Goal: Complete application form: Complete application form

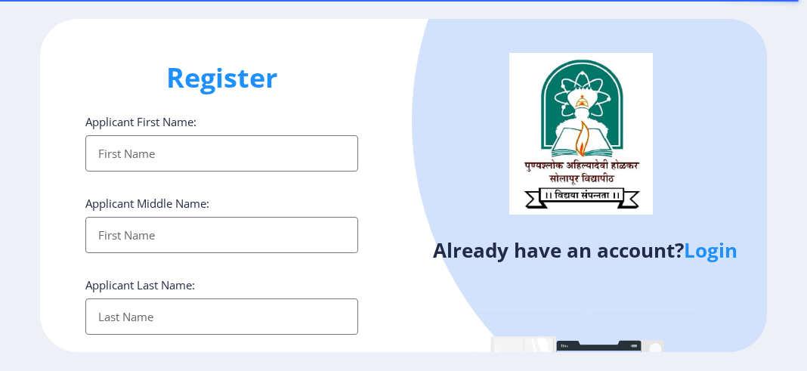
select select
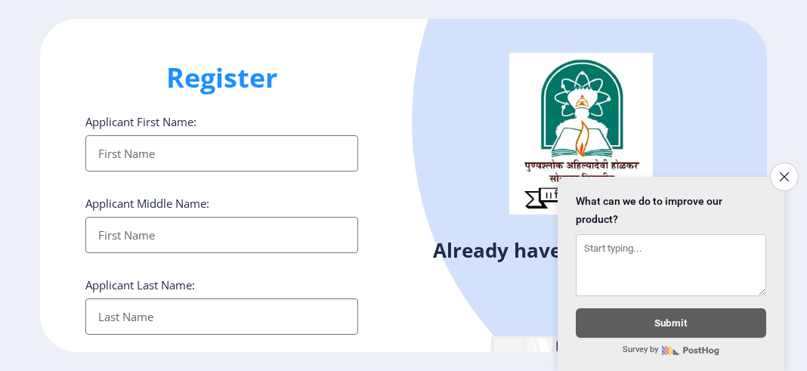
click at [131, 154] on input "Applicant First Name:" at bounding box center [221, 153] width 273 height 36
type input "RAJPUT"
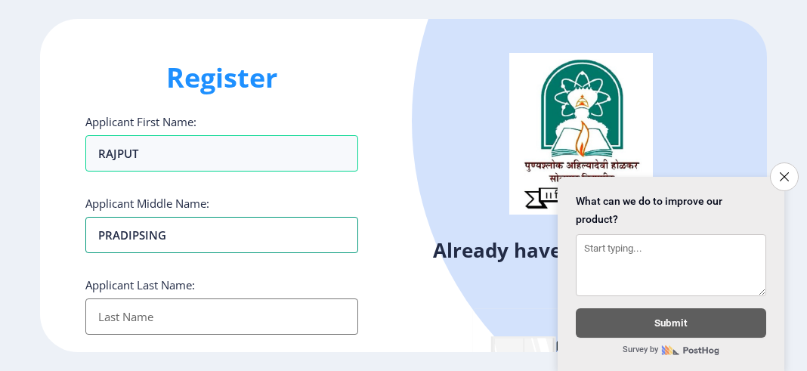
type input "PRADIPSING"
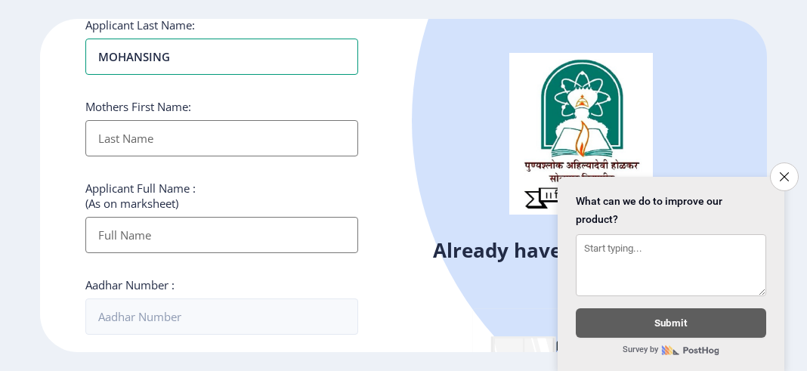
scroll to position [302, 0]
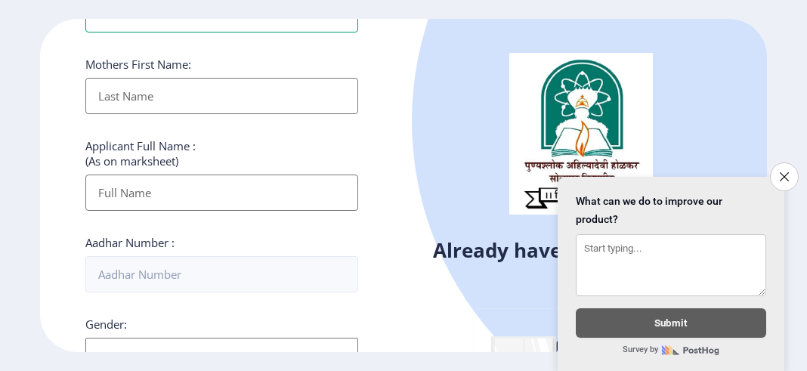
type input "MOHANSING"
click at [150, 97] on input "Applicant First Name:" at bounding box center [221, 96] width 273 height 36
click at [135, 183] on div "Applicant Full Name : (As on marksheet)" at bounding box center [221, 174] width 273 height 73
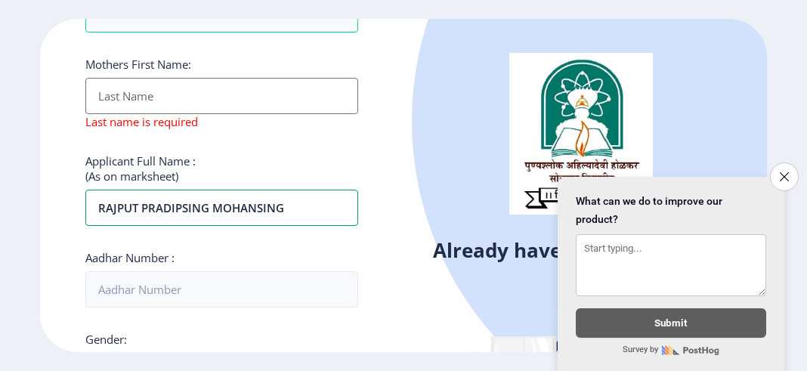
type input "RAJPUT PRADIPSING MOHANSING"
click at [129, 93] on input "Applicant First Name:" at bounding box center [221, 96] width 273 height 36
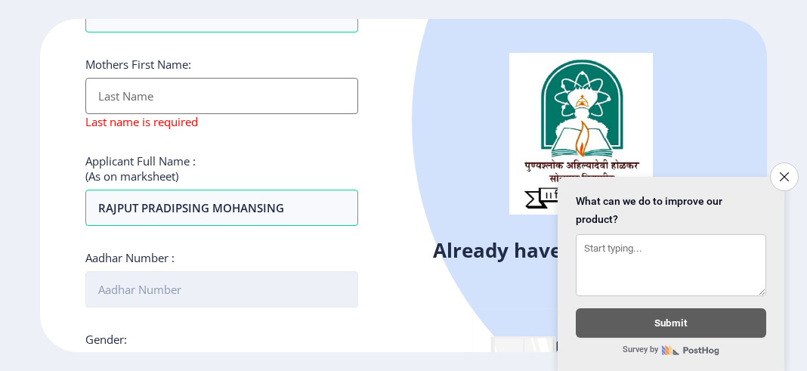
click at [146, 288] on input "Aadhar Number :" at bounding box center [221, 289] width 273 height 36
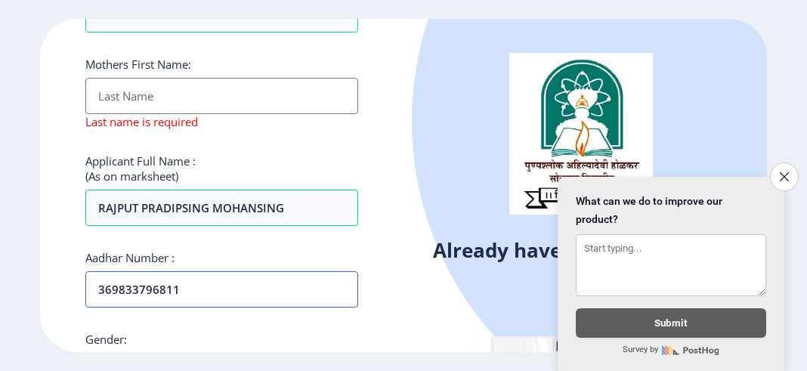
type input "369833796811"
click at [163, 88] on input "Applicant First Name:" at bounding box center [221, 96] width 273 height 36
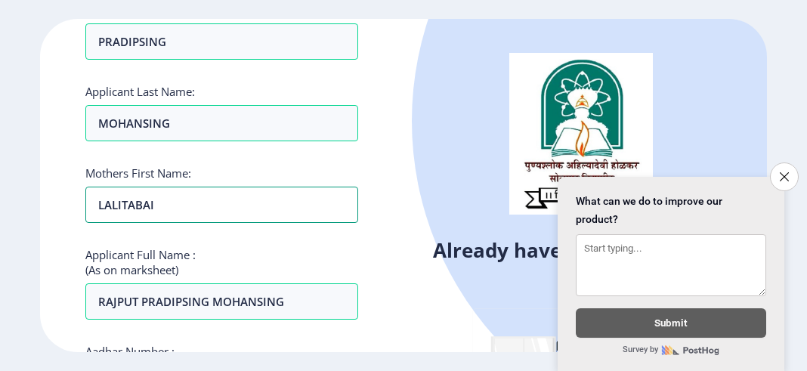
scroll to position [0, 0]
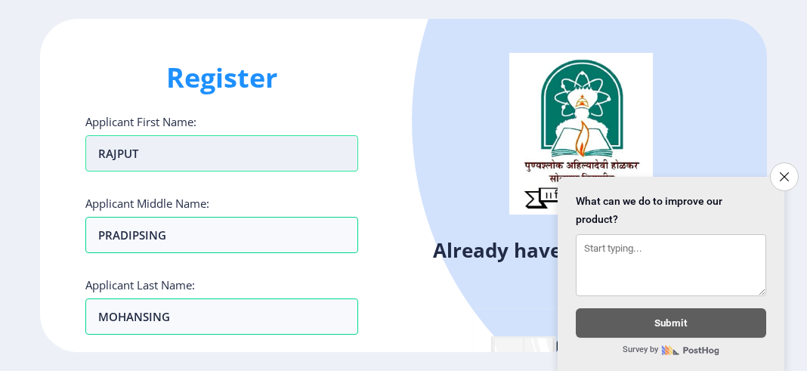
type input "LALITABAI"
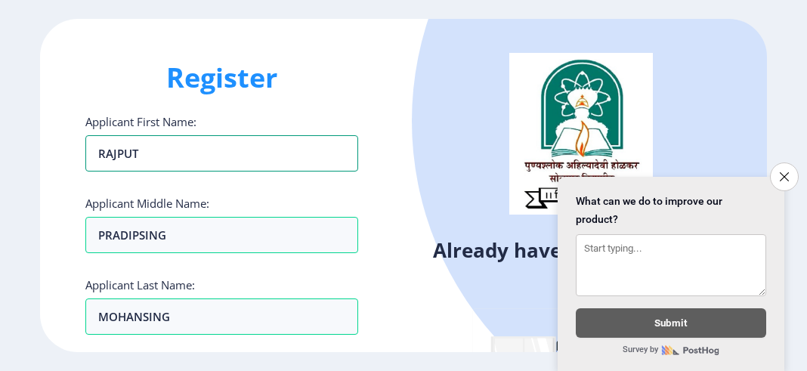
drag, startPoint x: 194, startPoint y: 152, endPoint x: 35, endPoint y: 152, distance: 158.8
click at [35, 152] on ngx-register "Register Applicant First Name: RAJPUT Applicant Middle Name: PRADIPSING Applica…" at bounding box center [403, 186] width 807 height 334
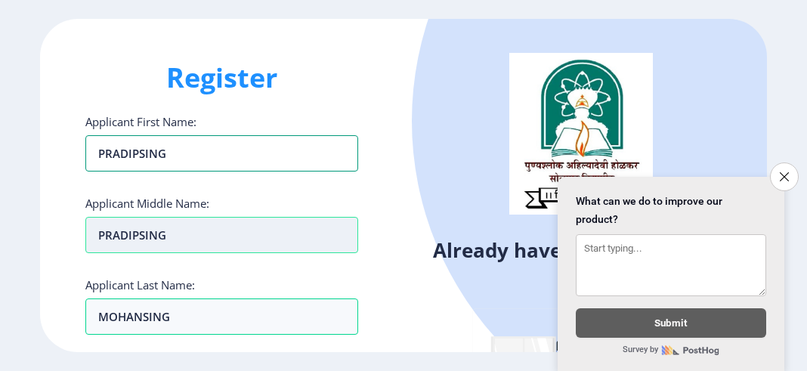
type input "PRADIPSING"
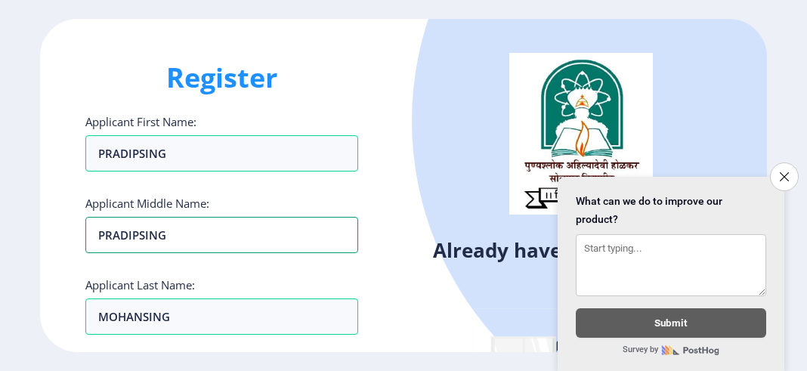
drag, startPoint x: 168, startPoint y: 240, endPoint x: 51, endPoint y: 235, distance: 116.5
click at [51, 235] on div "Register Applicant First Name: PRADIPSING Applicant Middle Name: PRADIPSING App…" at bounding box center [222, 186] width 364 height 334
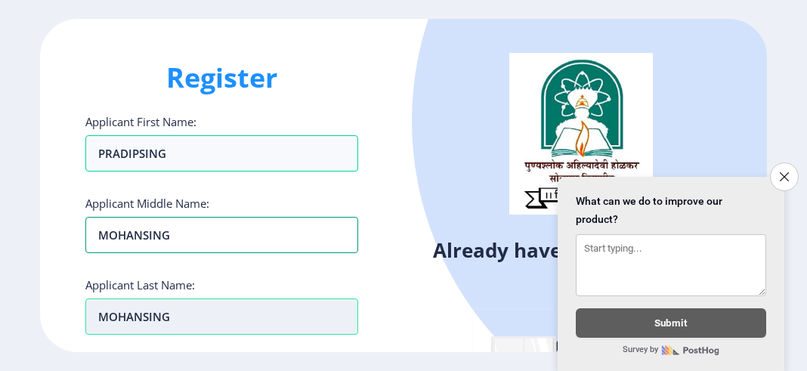
type input "MOHANSING"
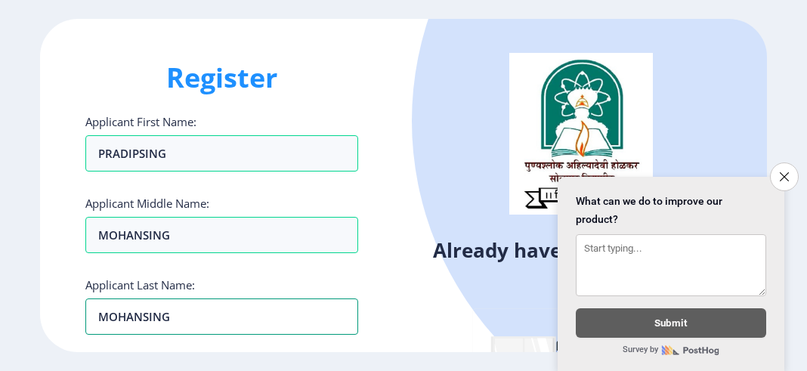
drag, startPoint x: 162, startPoint y: 318, endPoint x: 68, endPoint y: 318, distance: 93.7
click at [68, 318] on div "Register Applicant First Name: PRADIPSING Applicant Middle Name: MOHANSING Appl…" at bounding box center [222, 186] width 364 height 334
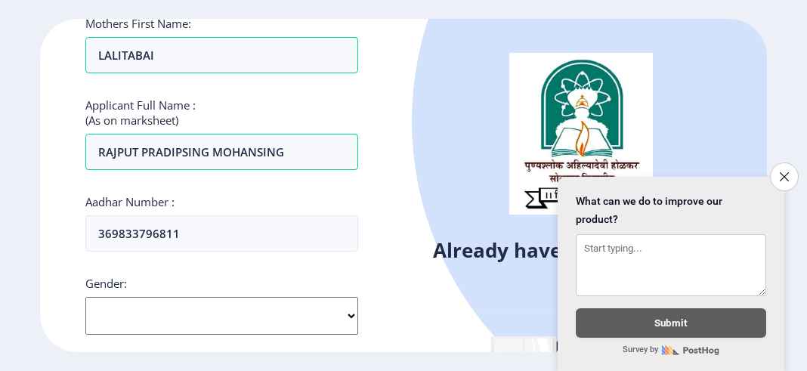
scroll to position [378, 0]
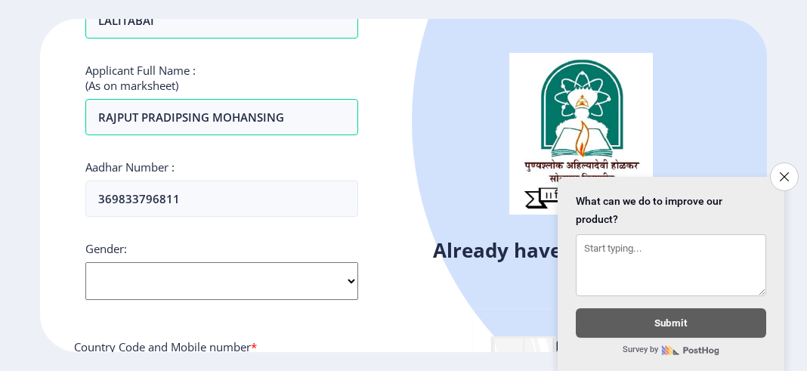
type input "RAJPUT"
click at [198, 270] on select "Select Gender Male Female Other" at bounding box center [221, 281] width 273 height 38
select select "[DEMOGRAPHIC_DATA]"
click at [85, 262] on select "Select Gender Male Female Other" at bounding box center [221, 281] width 273 height 38
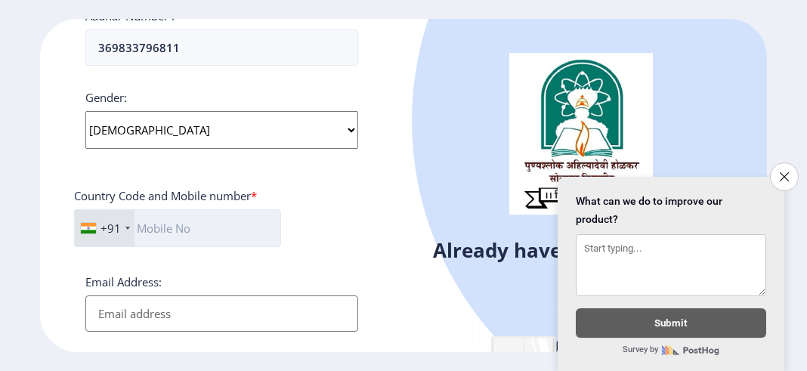
scroll to position [605, 0]
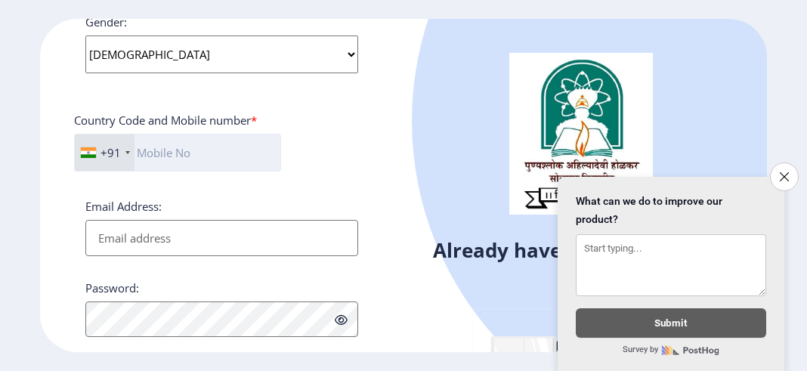
click at [179, 150] on input "text" at bounding box center [177, 153] width 207 height 38
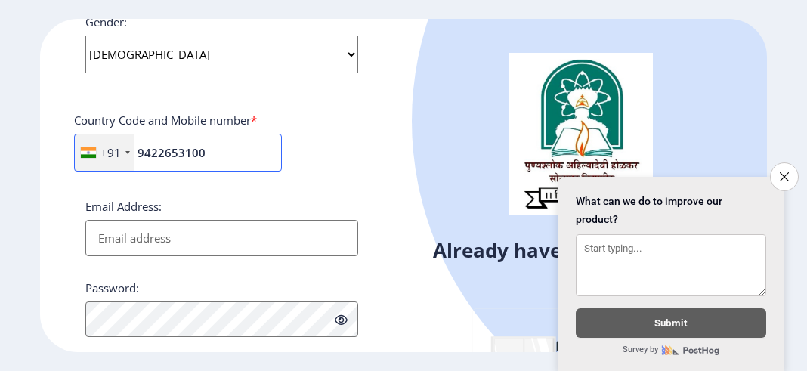
type input "9422653100"
click at [240, 240] on input "Email Address:" at bounding box center [221, 238] width 273 height 36
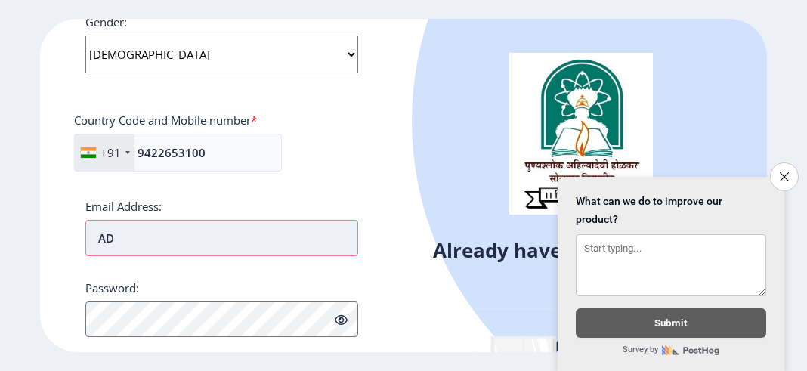
type input "A"
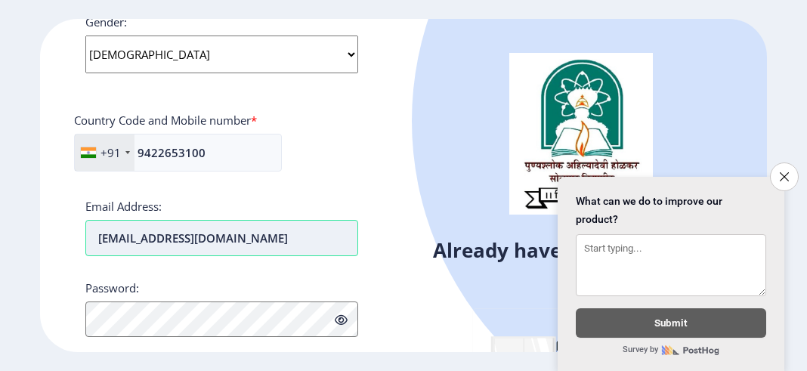
type input "[EMAIL_ADDRESS][DOMAIN_NAME]"
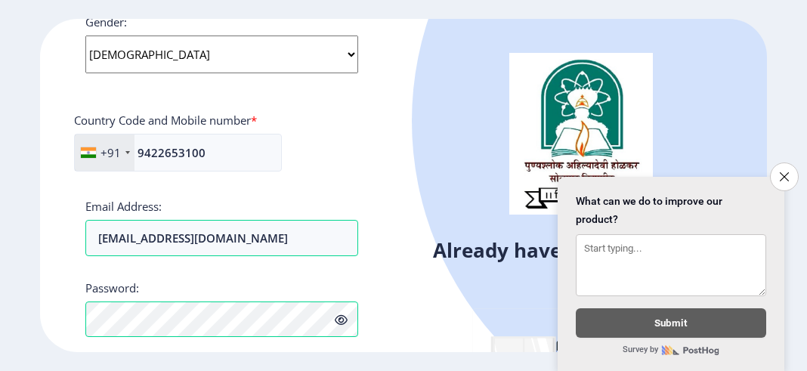
click at [341, 318] on icon at bounding box center [341, 319] width 13 height 11
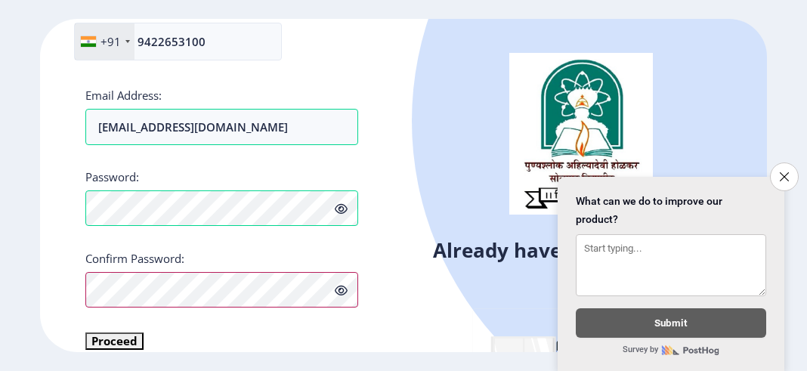
scroll to position [733, 0]
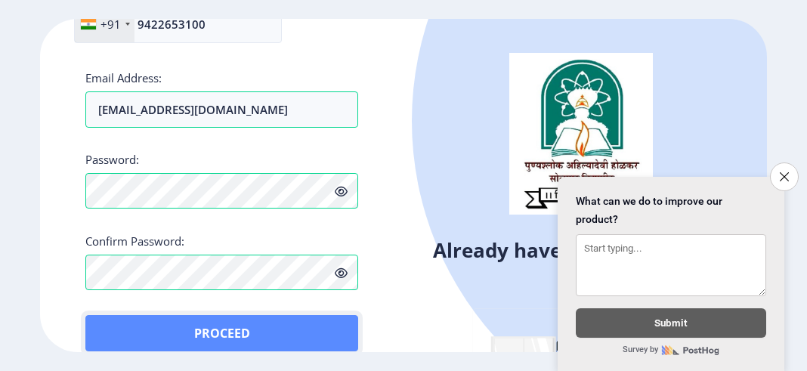
click at [122, 323] on button "Proceed" at bounding box center [221, 333] width 273 height 36
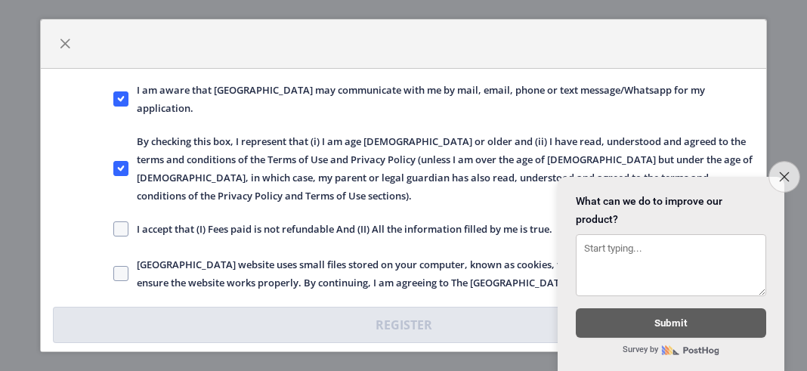
click at [792, 161] on button "Close survey" at bounding box center [785, 177] width 32 height 32
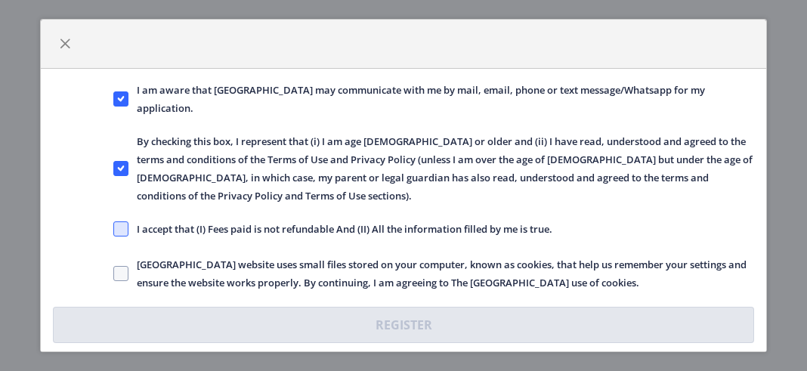
click at [125, 229] on span at bounding box center [120, 229] width 15 height 15
click at [114, 229] on input "I accept that (I) Fees paid is not refundable And (II) All the information fill…" at bounding box center [113, 228] width 1 height 1
checkbox input "true"
click at [122, 273] on span at bounding box center [120, 273] width 15 height 15
click at [114, 273] on input "Solapur University website uses small files stored on your computer, known as c…" at bounding box center [113, 273] width 1 height 1
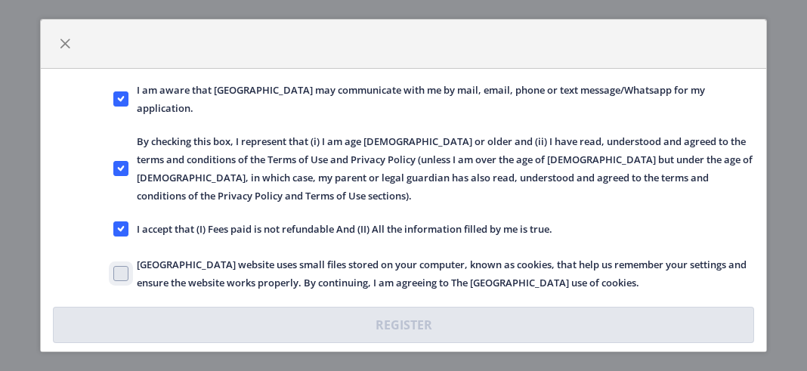
checkbox input "true"
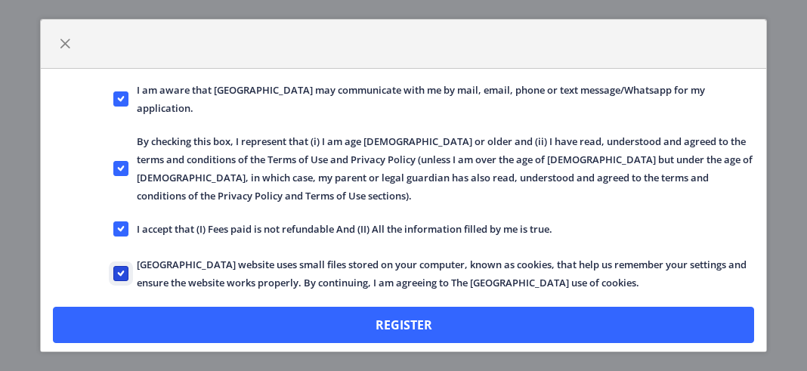
scroll to position [0, 0]
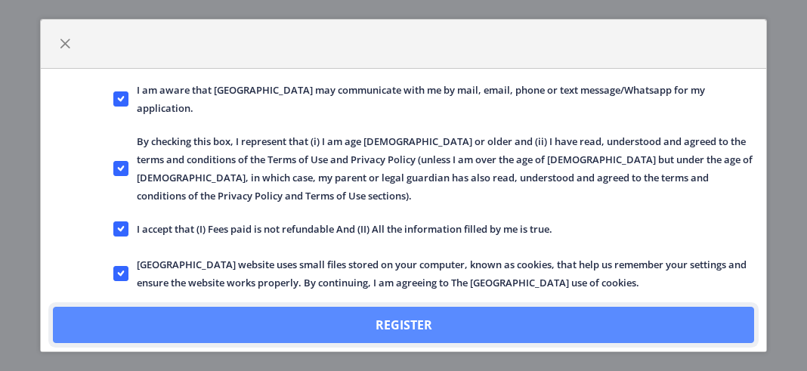
click at [394, 324] on button "Register" at bounding box center [403, 325] width 701 height 36
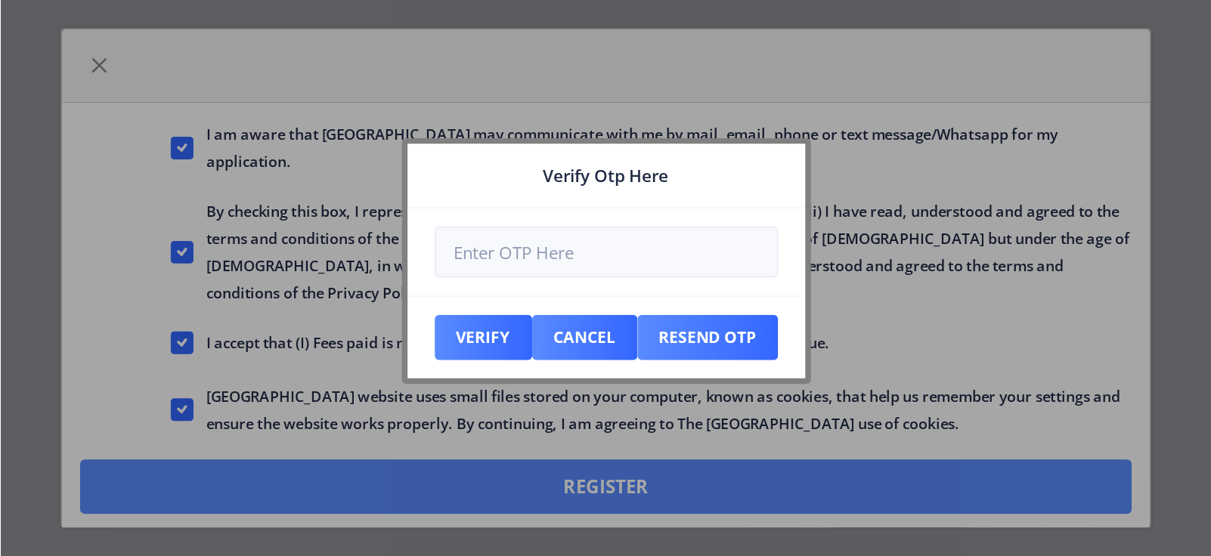
scroll to position [819, 0]
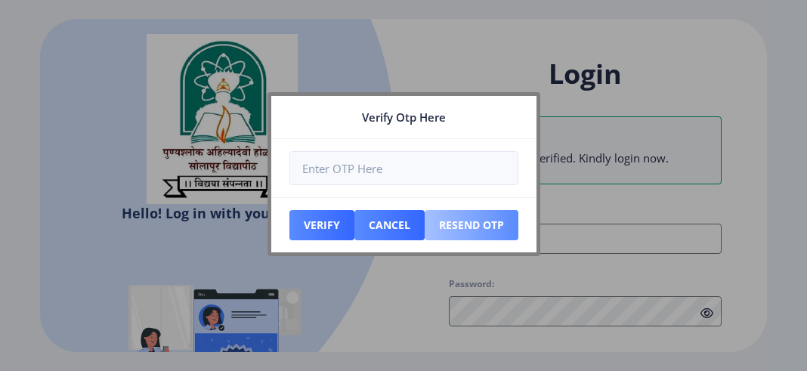
type input "[EMAIL_ADDRESS][DOMAIN_NAME]"
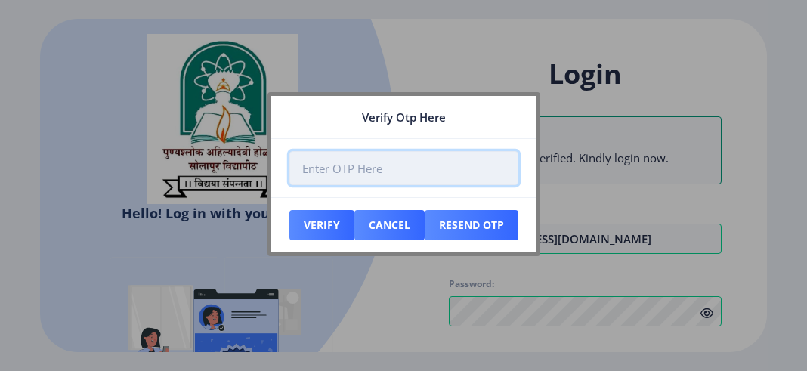
click at [349, 173] on input "number" at bounding box center [404, 168] width 229 height 34
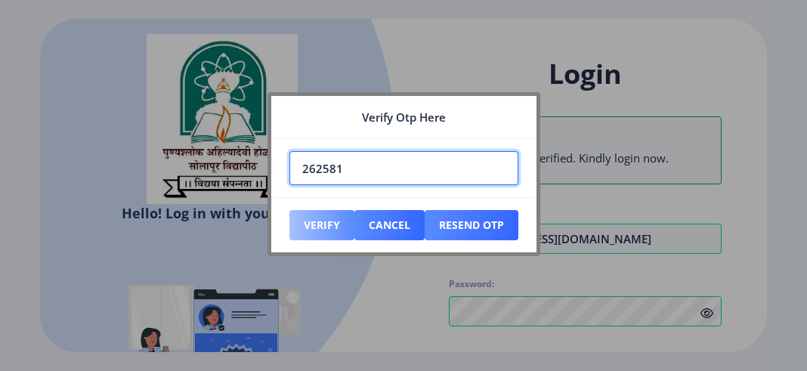
type input "262581"
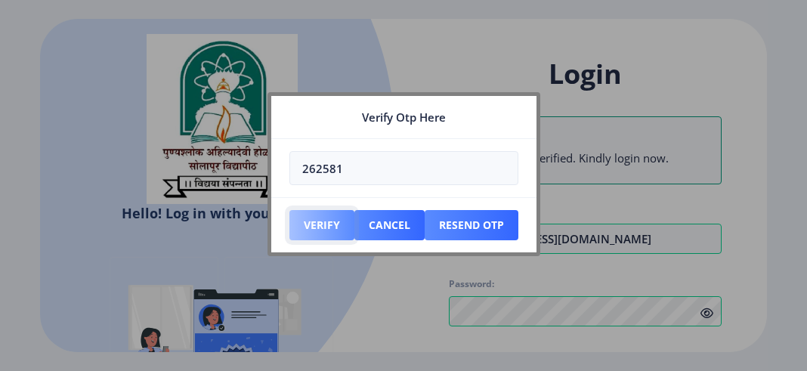
click at [323, 222] on button "Verify" at bounding box center [322, 225] width 65 height 30
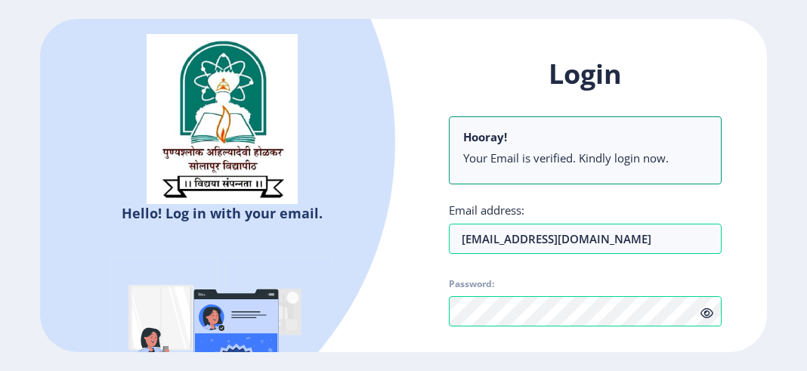
click at [705, 311] on icon at bounding box center [707, 313] width 13 height 11
click at [600, 76] on h1 "Login" at bounding box center [585, 74] width 273 height 36
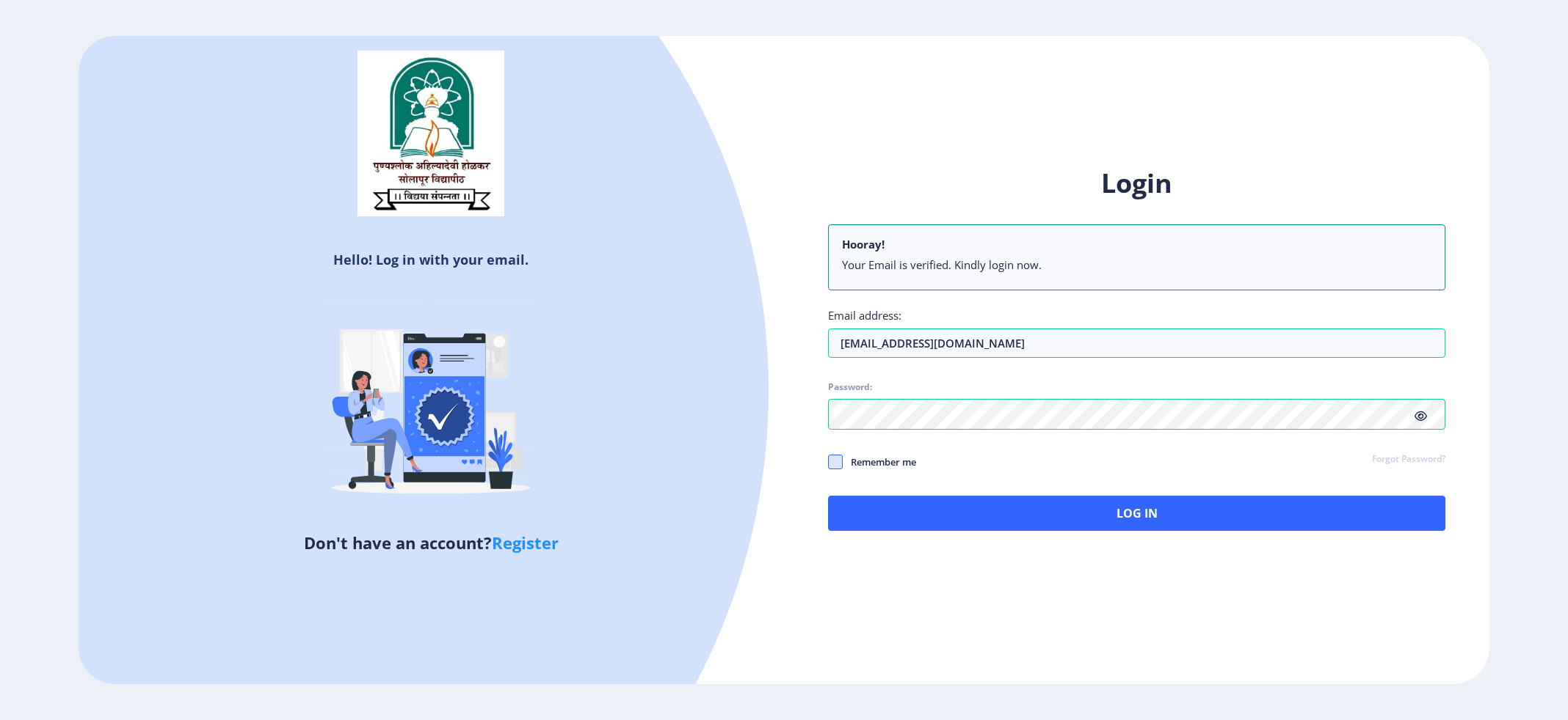
click at [784, 359] on span at bounding box center [835, 462] width 15 height 15
click at [784, 359] on input "Remember me" at bounding box center [828, 462] width 1 height 1
checkbox input "true"
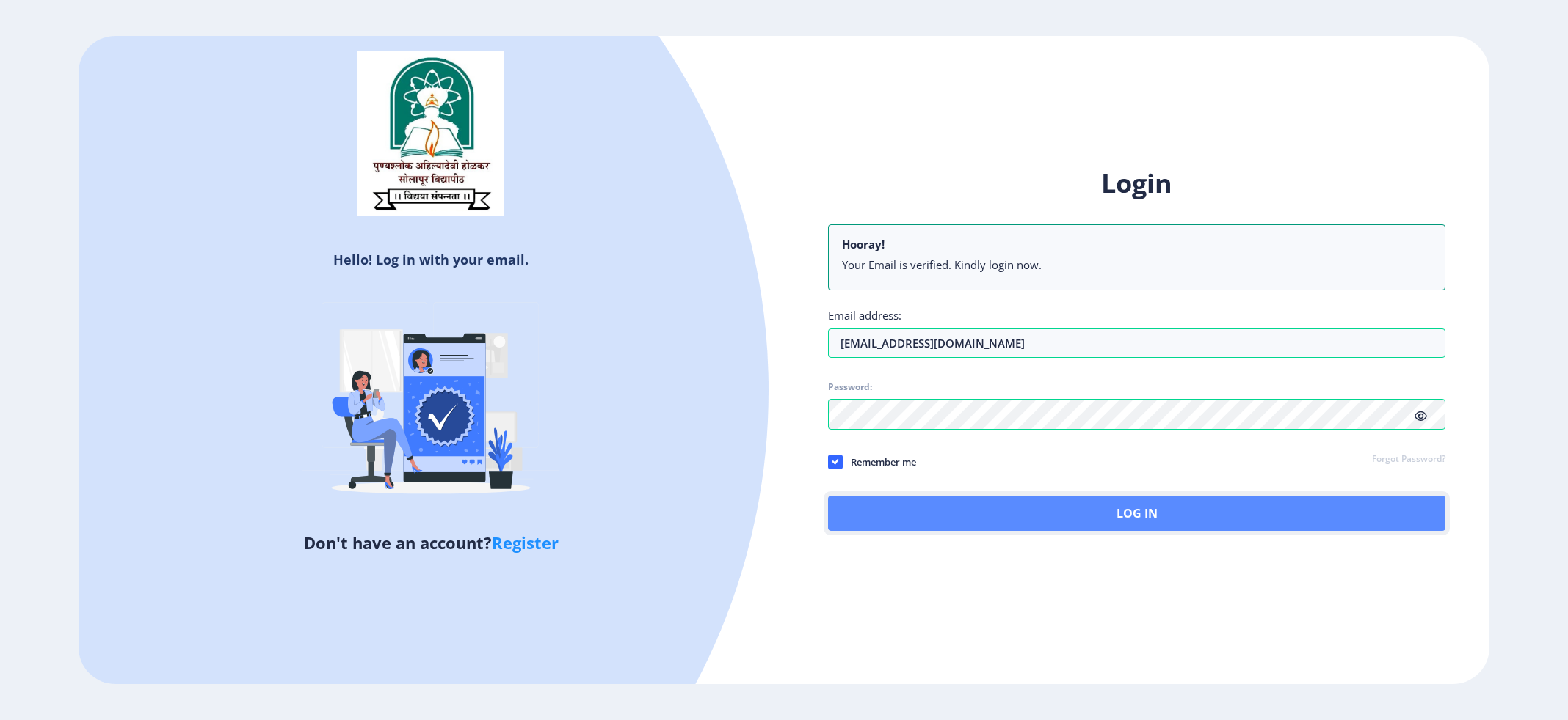
click at [784, 359] on button "Log In" at bounding box center [1137, 513] width 617 height 35
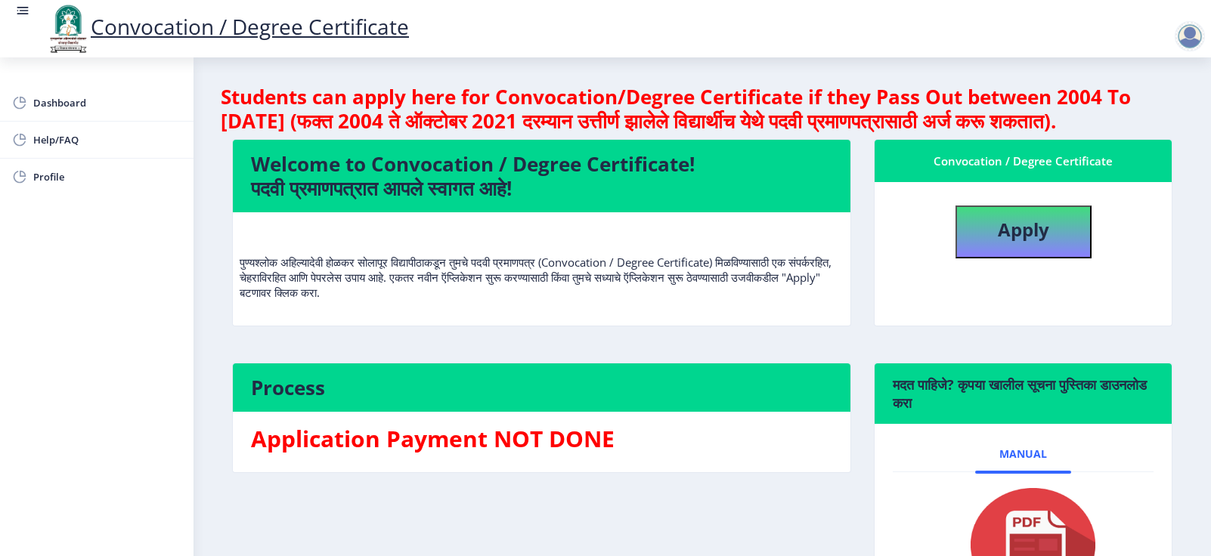
scroll to position [113, 0]
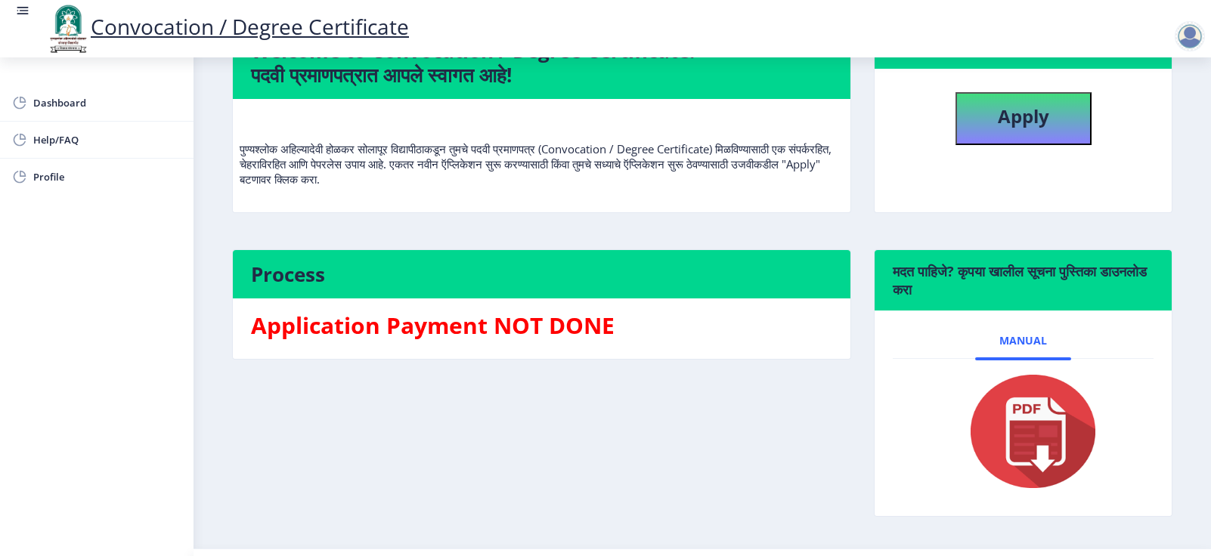
click at [807, 370] on img at bounding box center [1023, 431] width 151 height 121
click at [807, 129] on b "Apply" at bounding box center [1023, 116] width 51 height 25
select select
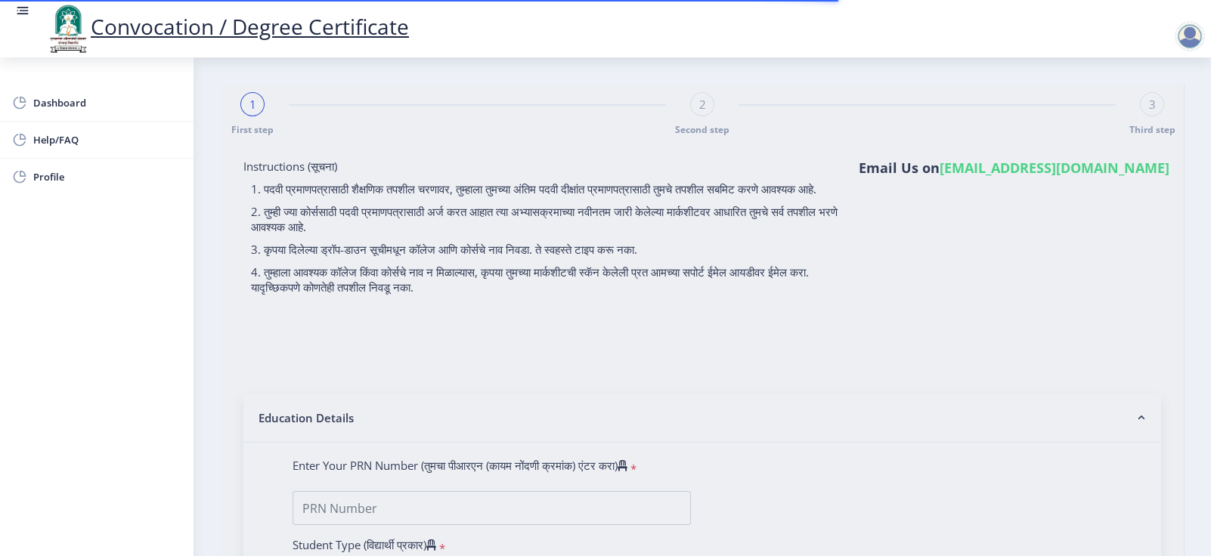
type input "RAJPUT PRADIPSING MOHANSING"
type input "LALITABAI"
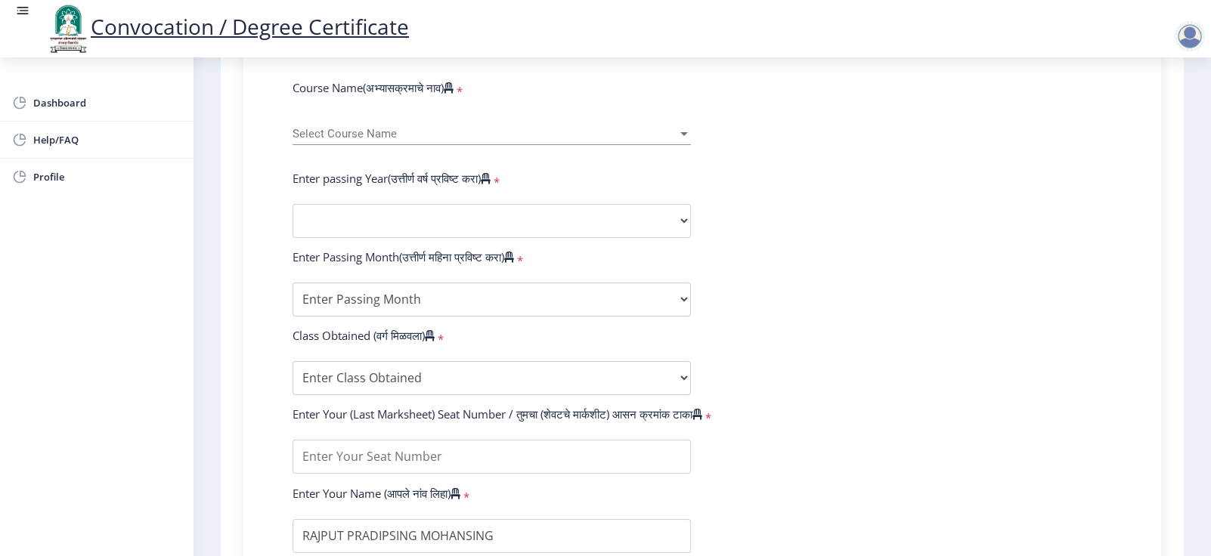
scroll to position [680, 0]
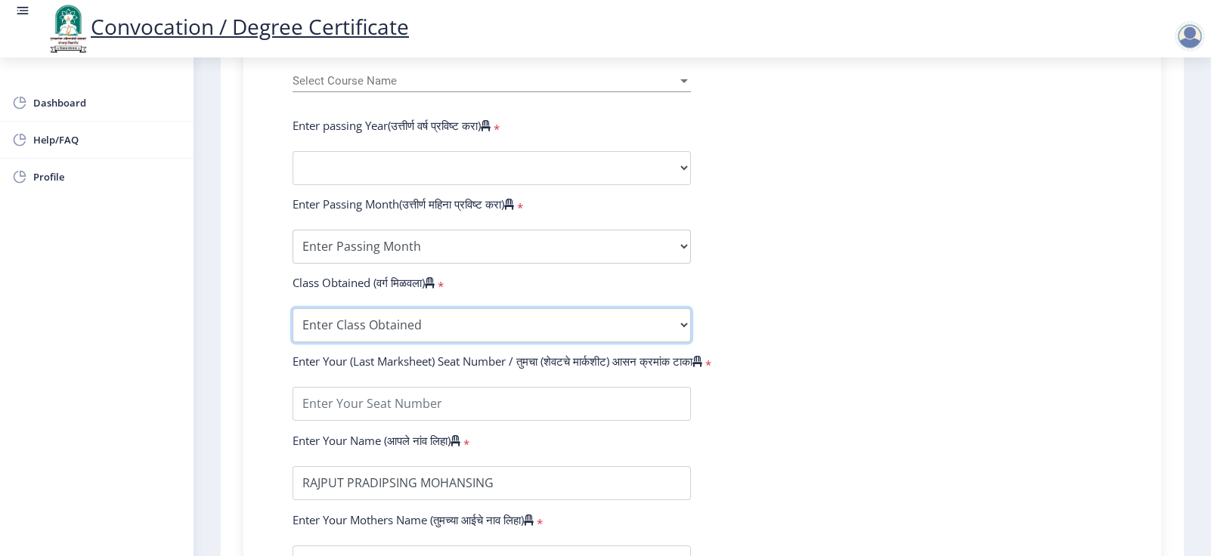
click at [681, 338] on select "Enter Class Obtained FIRST CLASS WITH DISTINCTION FIRST CLASS HIGHER SECOND CLA…" at bounding box center [492, 325] width 398 height 34
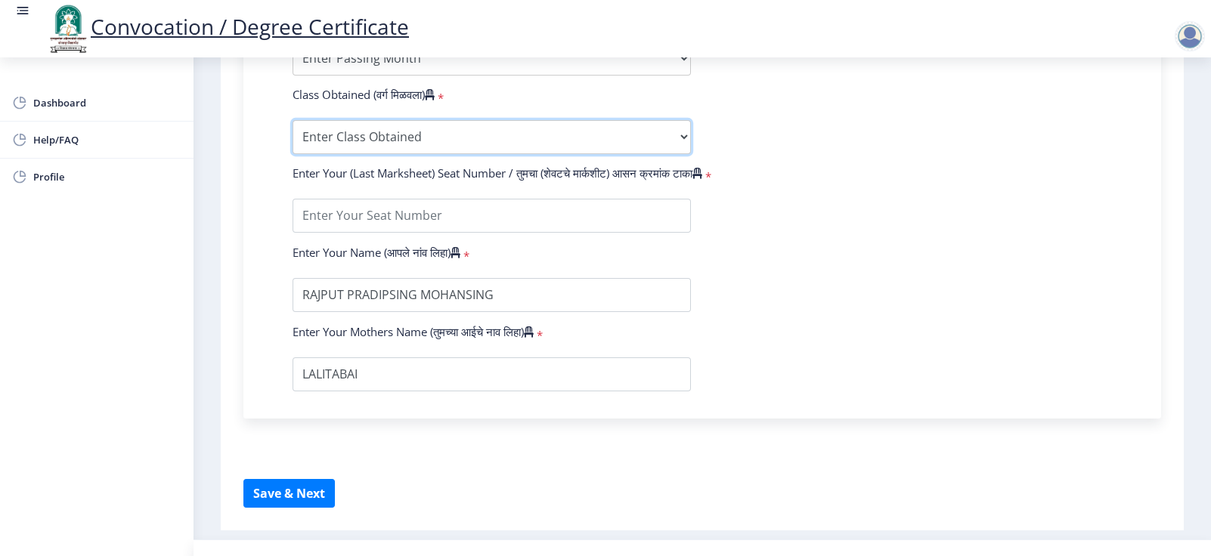
scroll to position [907, 0]
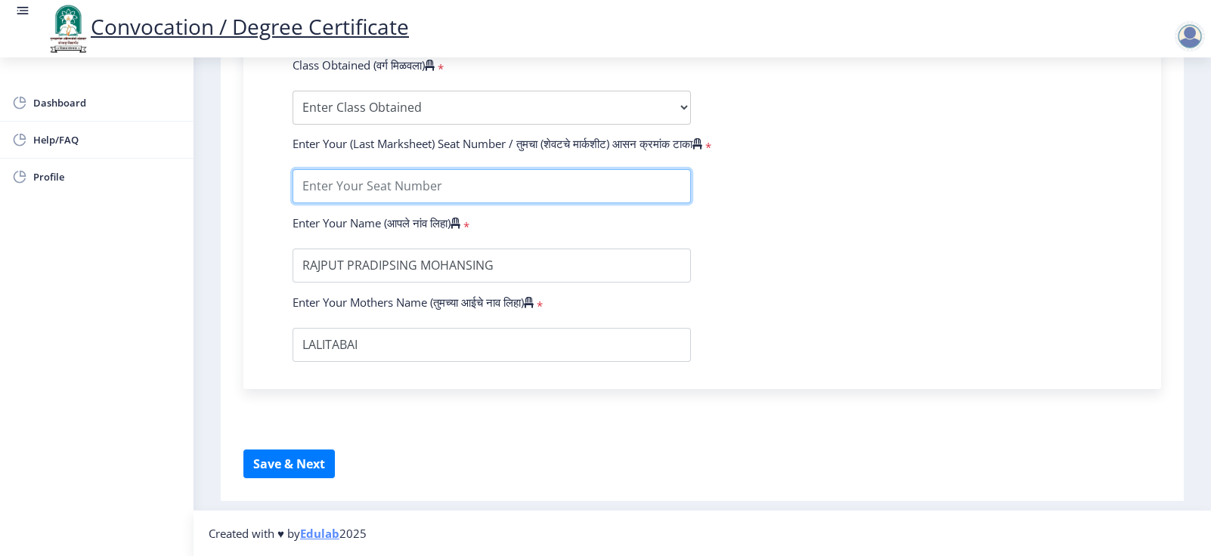
click at [423, 193] on input "textarea" at bounding box center [492, 186] width 398 height 34
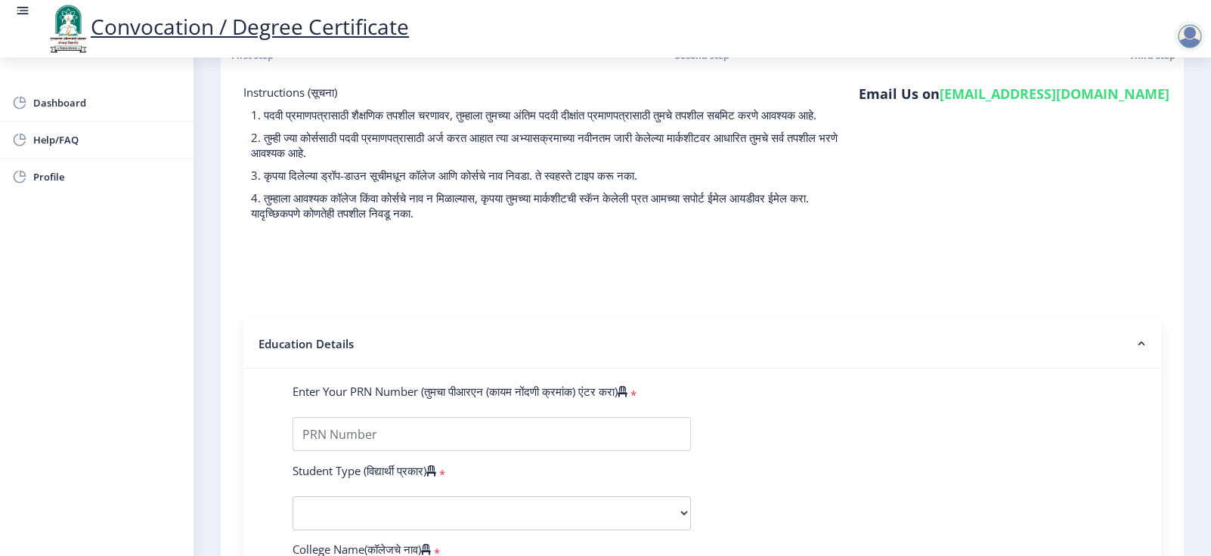
scroll to position [227, 0]
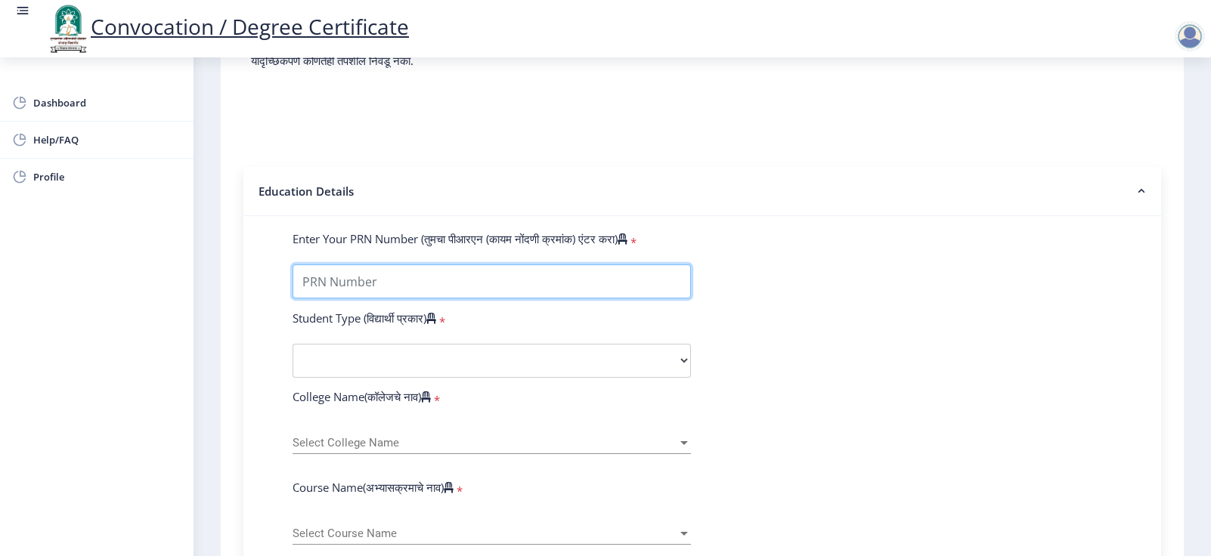
click at [502, 296] on input "Enter Your PRN Number (तुमचा पीआरएन (कायम नोंदणी क्रमांक) एंटर करा)" at bounding box center [492, 282] width 398 height 34
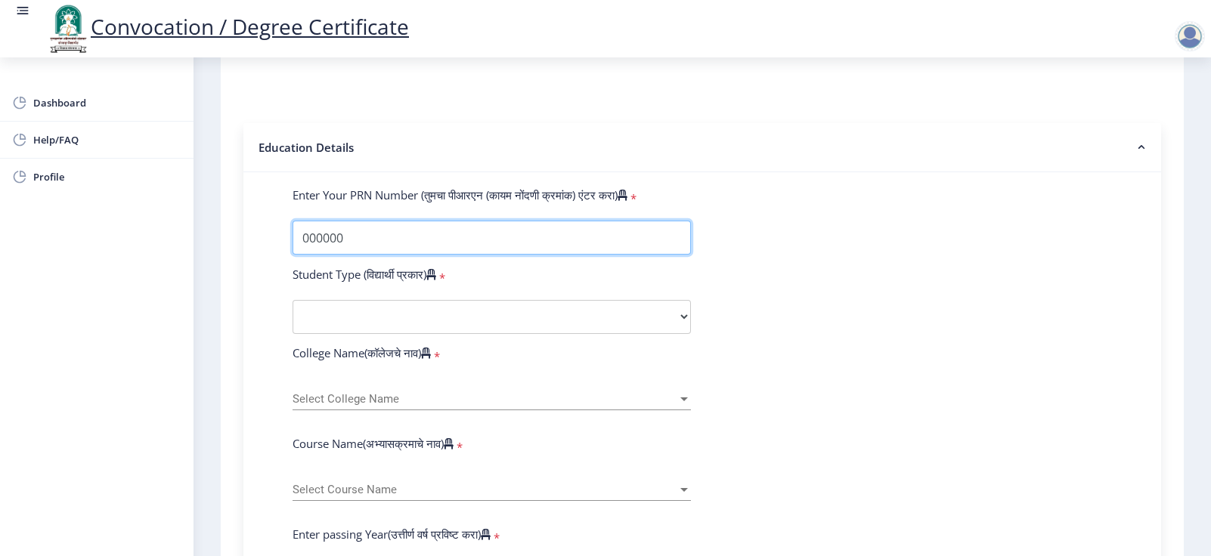
scroll to position [339, 0]
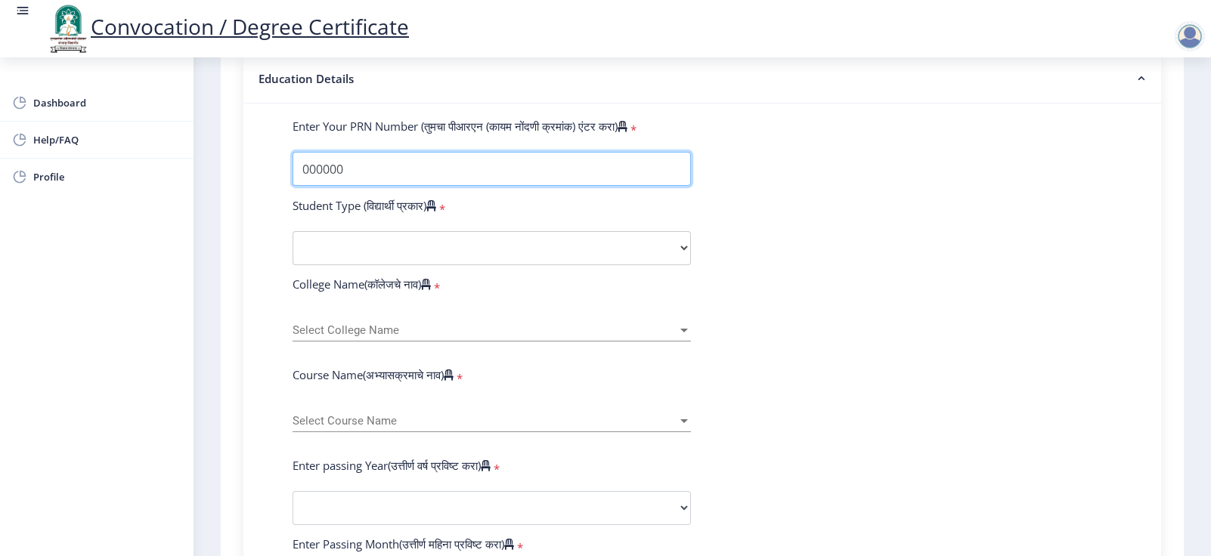
type input "000000"
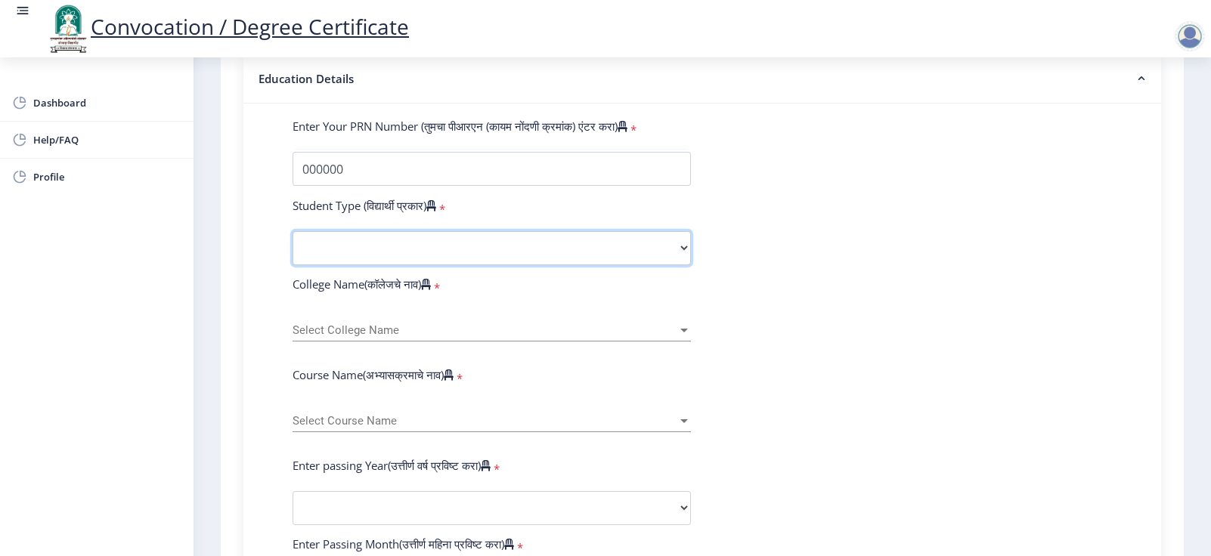
click at [370, 263] on select "Select Student Type Regular External" at bounding box center [492, 248] width 398 height 34
select select "Regular"
click at [293, 246] on select "Select Student Type Regular External" at bounding box center [492, 248] width 398 height 34
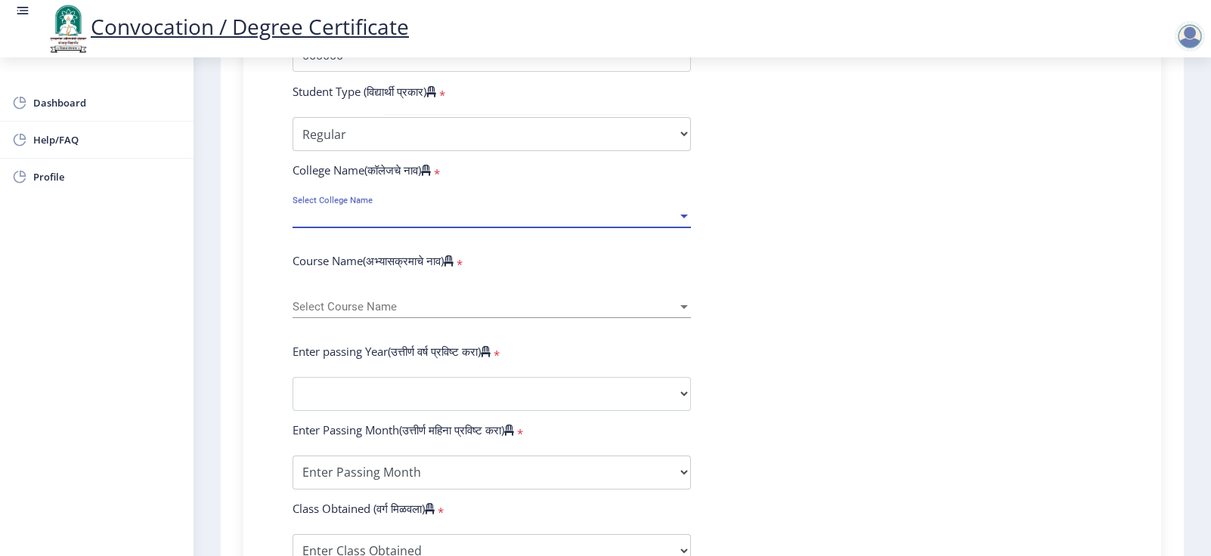
click at [427, 223] on span "Select College Name" at bounding box center [485, 216] width 385 height 13
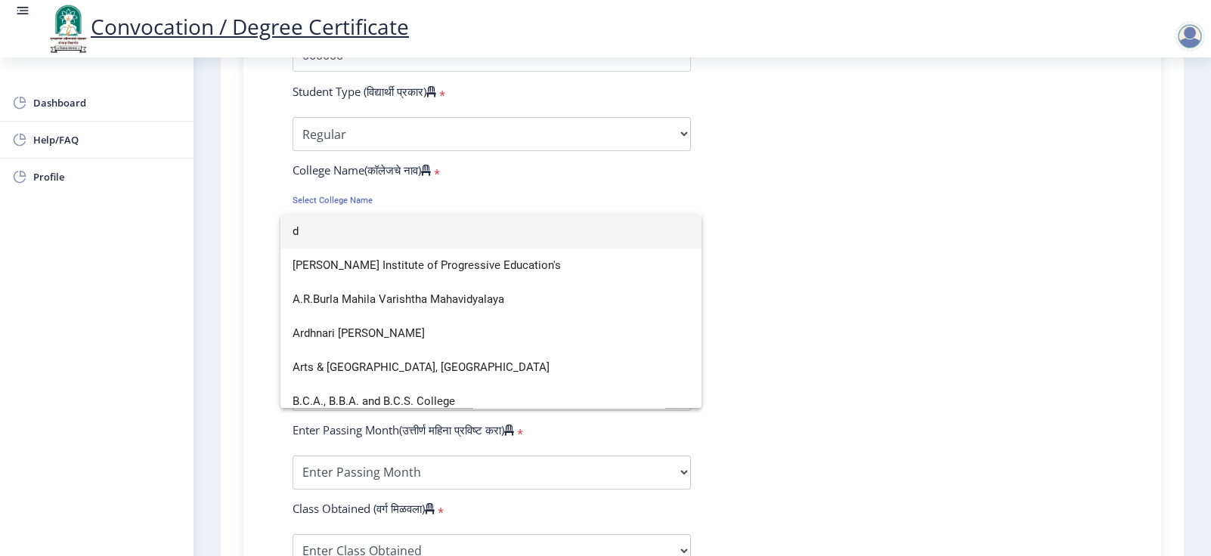
scroll to position [419, 0]
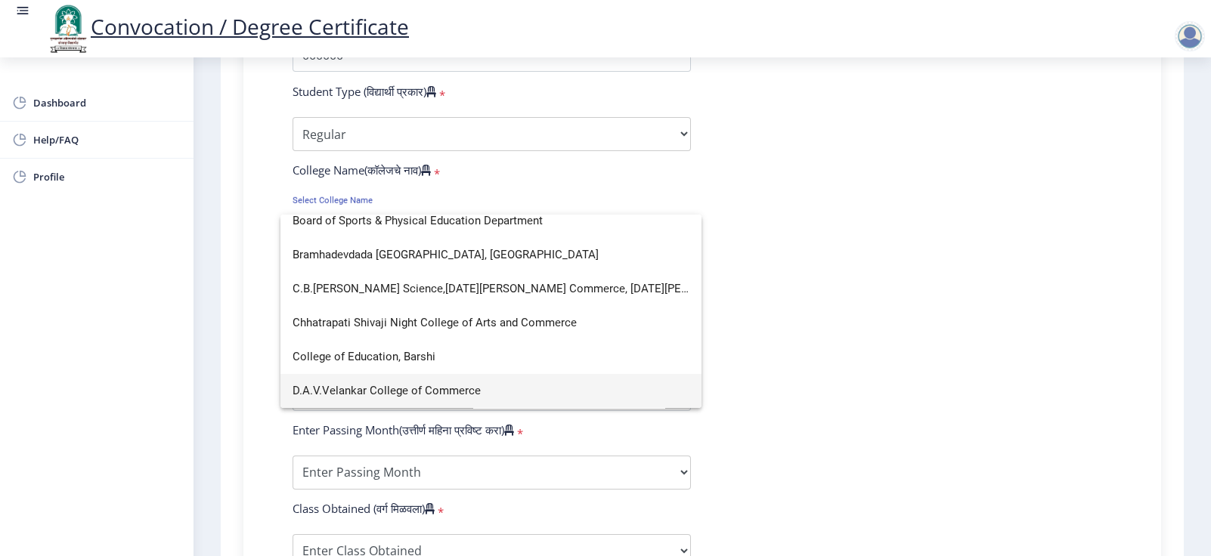
type input "d"
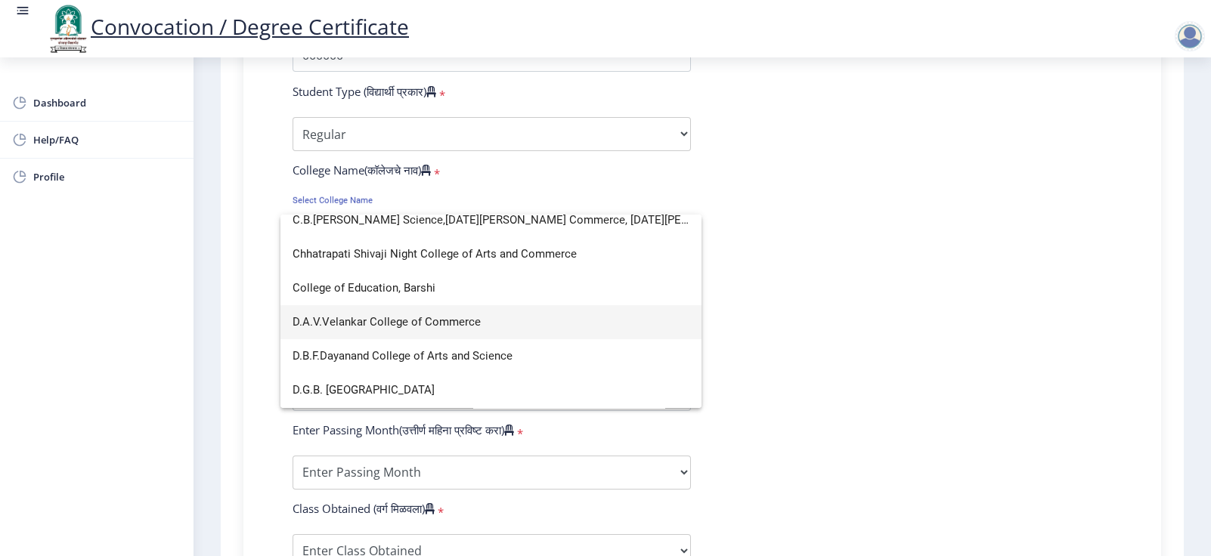
scroll to position [510, 0]
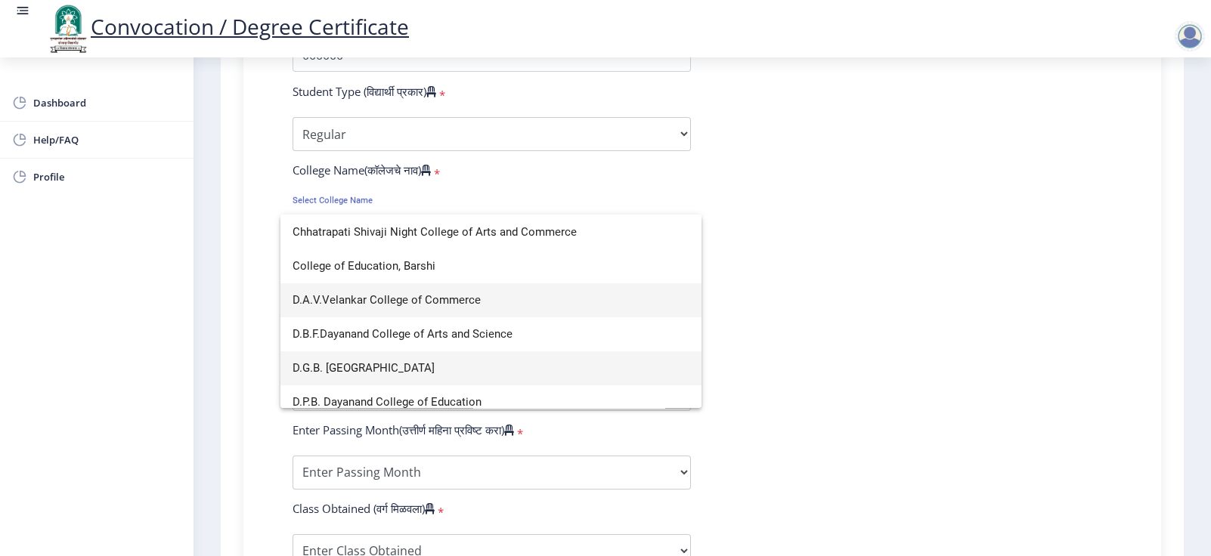
click at [482, 370] on span "D.G.B. Dayanand Law College" at bounding box center [491, 369] width 397 height 34
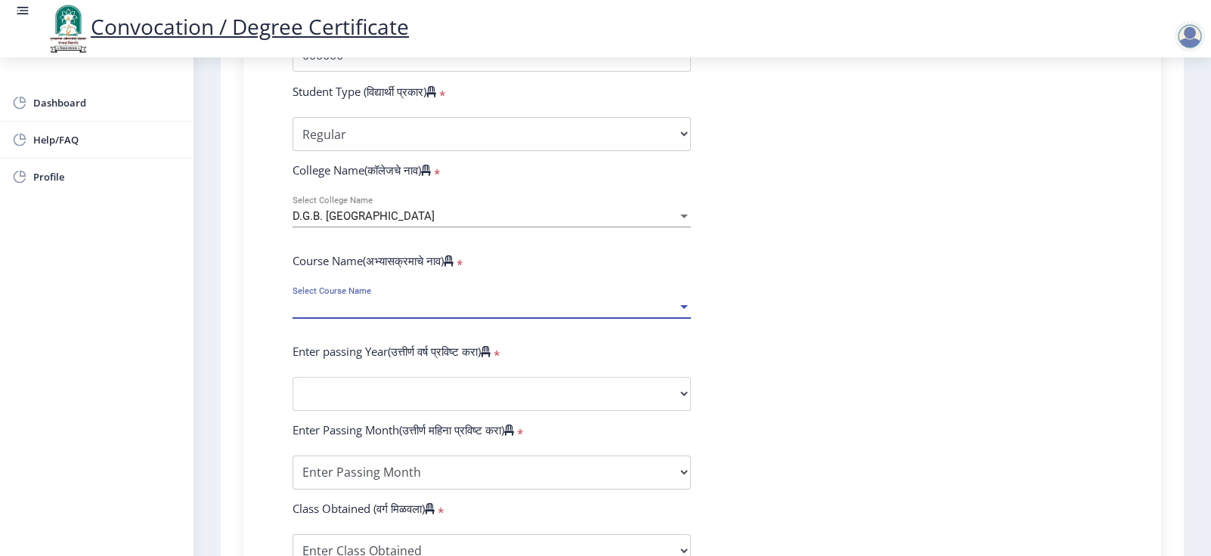
click at [514, 314] on span "Select Course Name" at bounding box center [485, 307] width 385 height 13
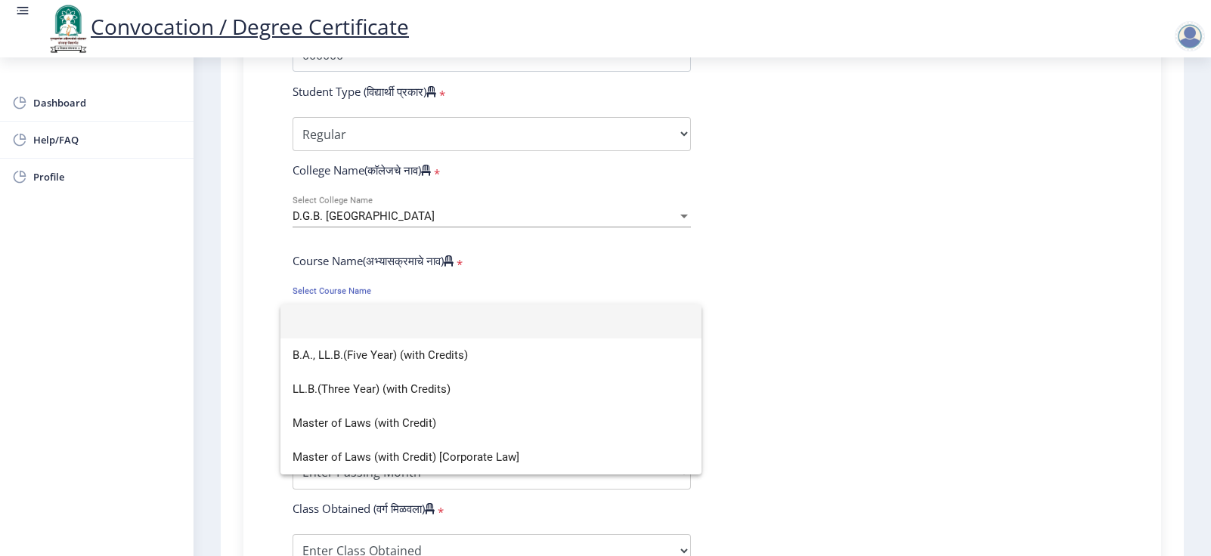
click at [807, 336] on div at bounding box center [605, 278] width 1211 height 556
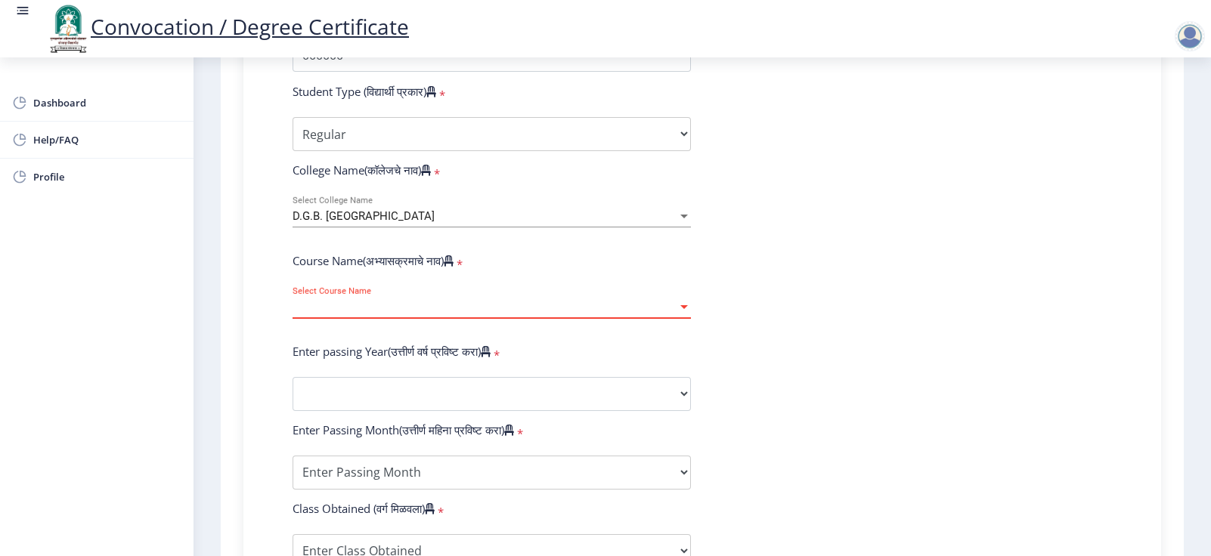
click at [370, 314] on span "Select Course Name" at bounding box center [485, 307] width 385 height 13
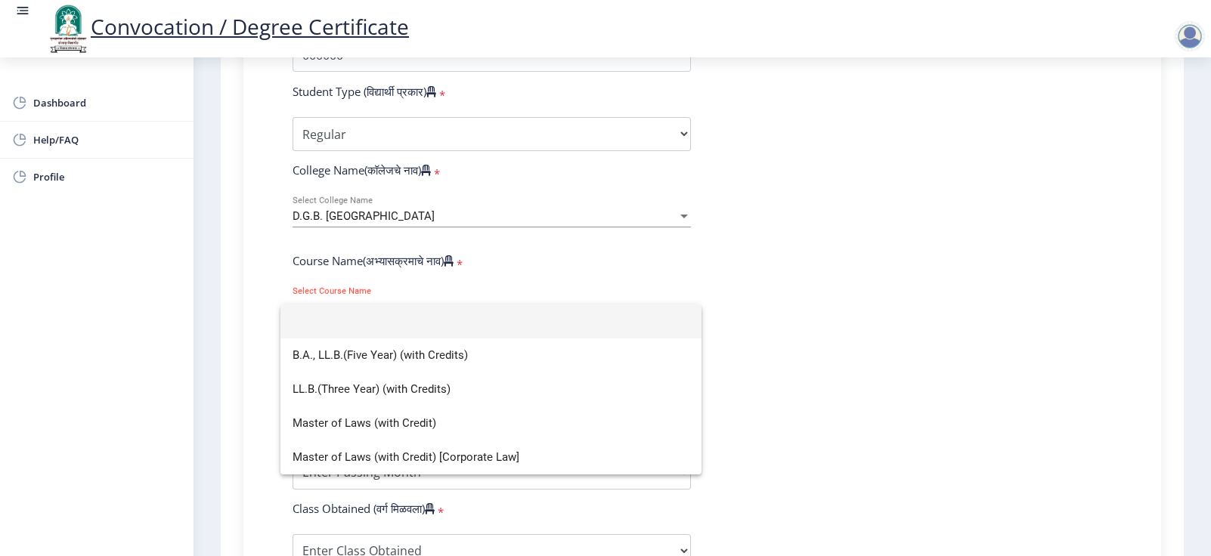
click at [807, 370] on div at bounding box center [605, 278] width 1211 height 556
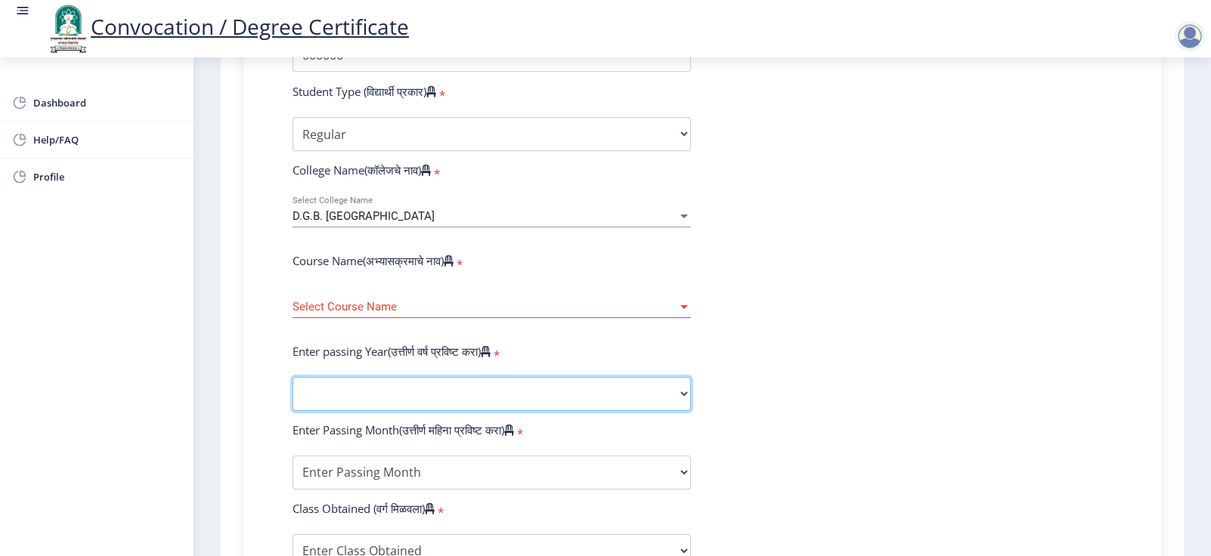
click at [429, 370] on select "2025 2024 2023 2022 2021 2020 2019 2018 2017 2016 2015 2014 2013 2012 2011 2010…" at bounding box center [492, 394] width 398 height 34
select select "2025"
click at [293, 370] on select "2025 2024 2023 2022 2021 2020 2019 2018 2017 2016 2015 2014 2013 2012 2011 2010…" at bounding box center [492, 394] width 398 height 34
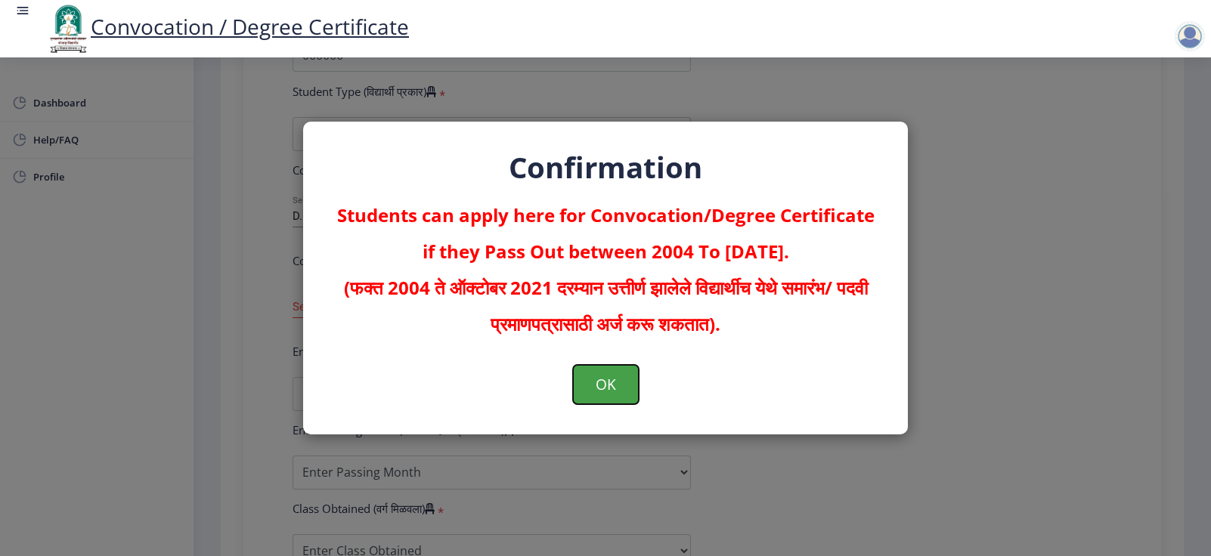
click at [622, 370] on button "OK" at bounding box center [606, 384] width 66 height 39
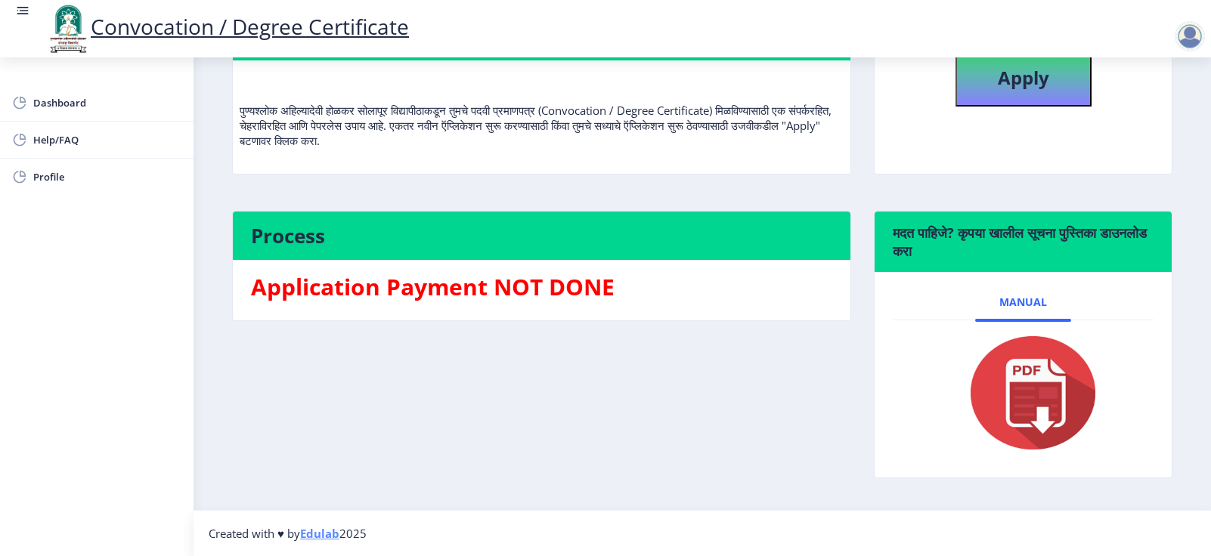
scroll to position [175, 0]
click at [807, 81] on b "Apply" at bounding box center [1023, 77] width 51 height 25
select select
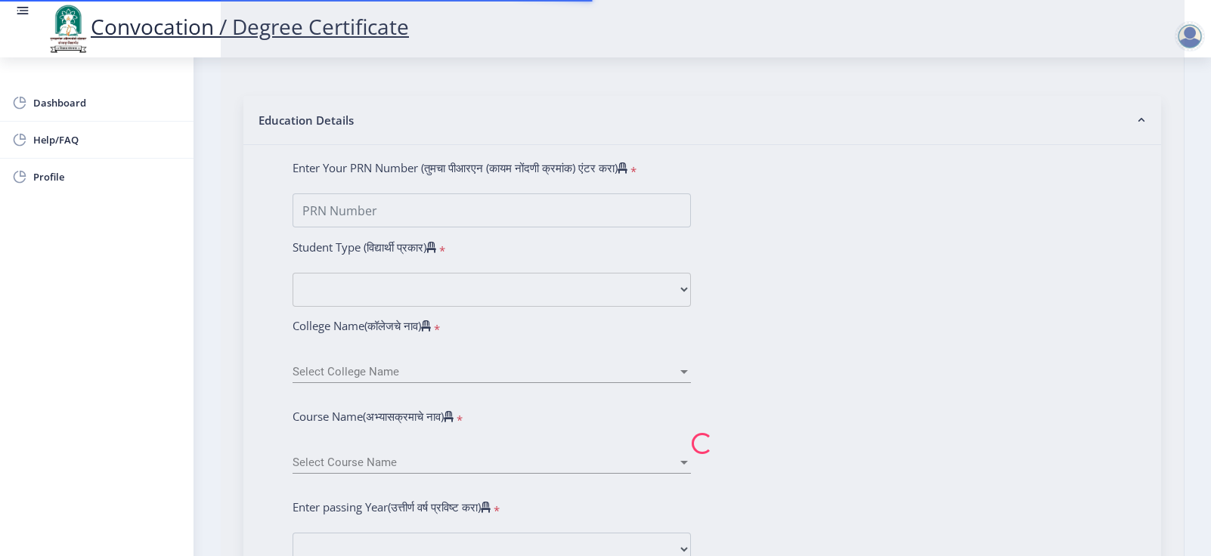
scroll to position [566, 0]
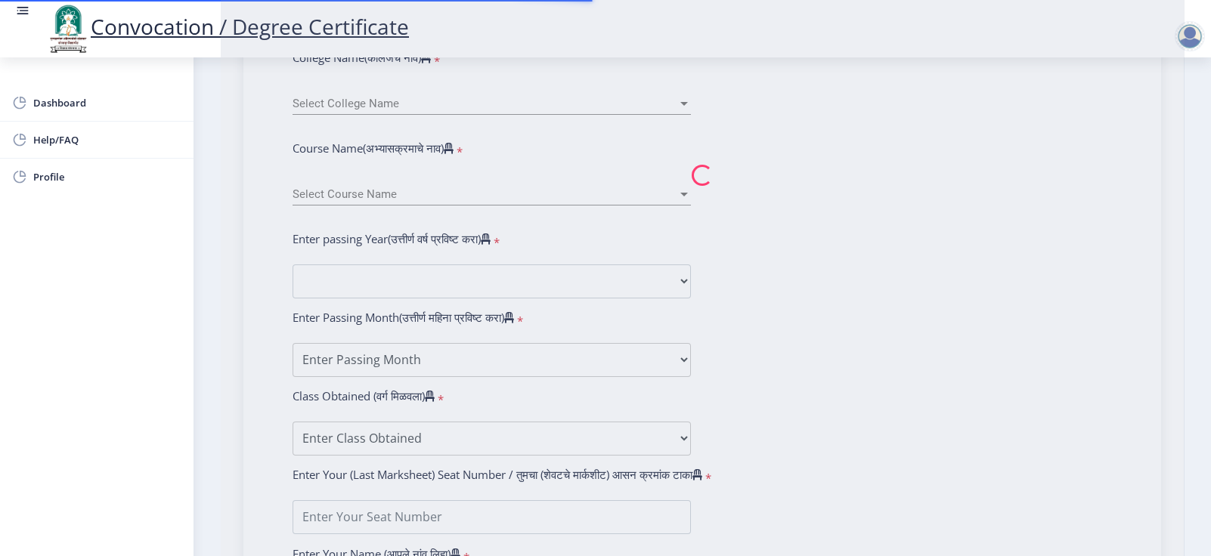
type input "RAJPUT PRADIPSING MOHANSING"
type input "LALITABAI"
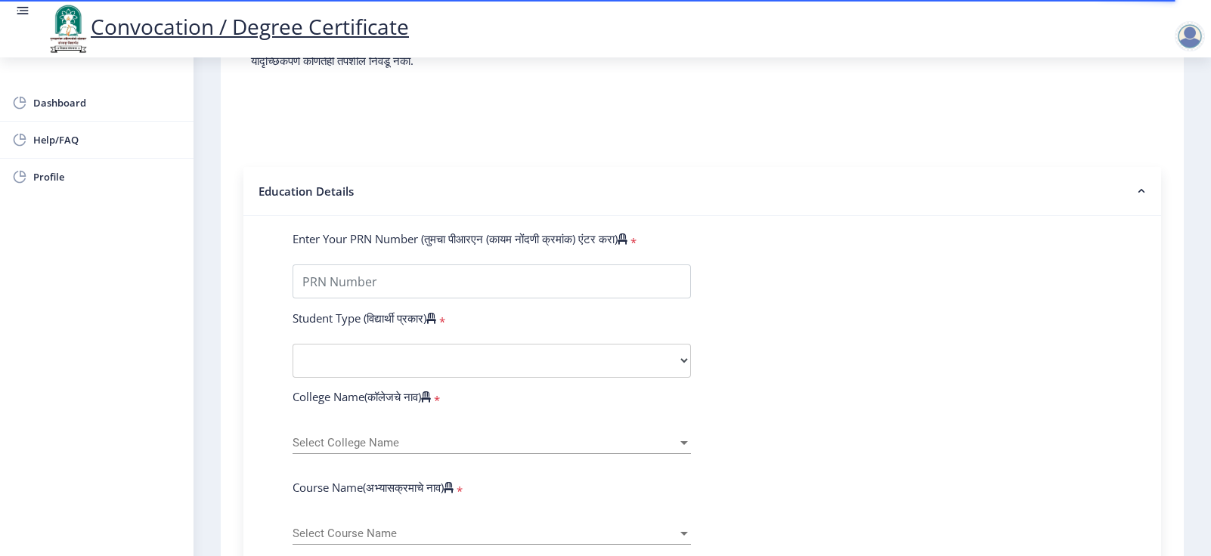
scroll to position [339, 0]
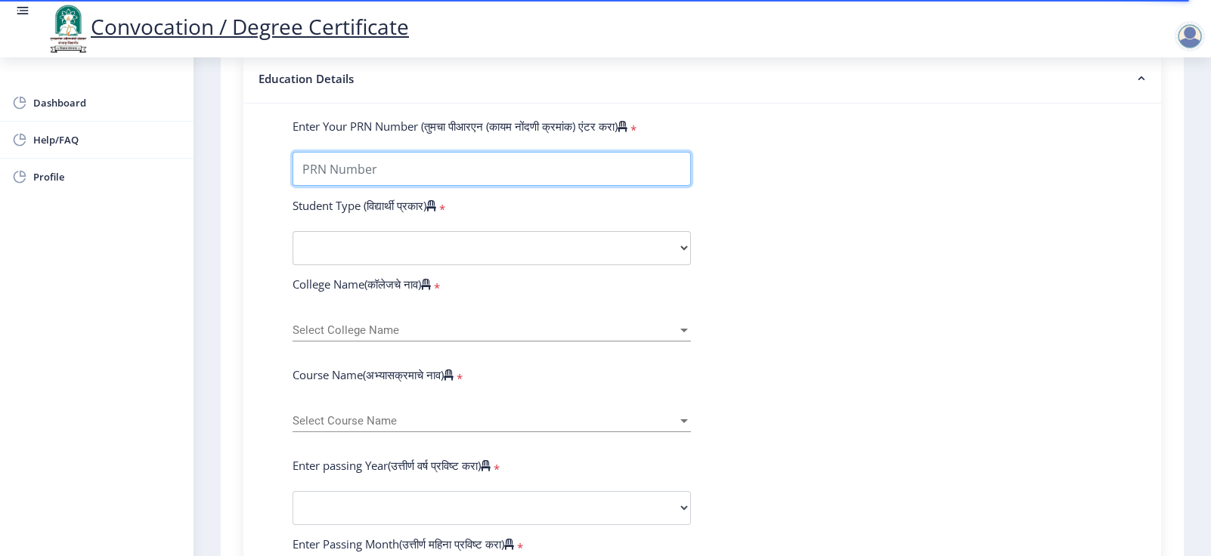
click at [401, 178] on input "Enter Your PRN Number (तुमचा पीआरएन (कायम नोंदणी क्रमांक) एंटर करा)" at bounding box center [492, 169] width 398 height 34
type input "000000"
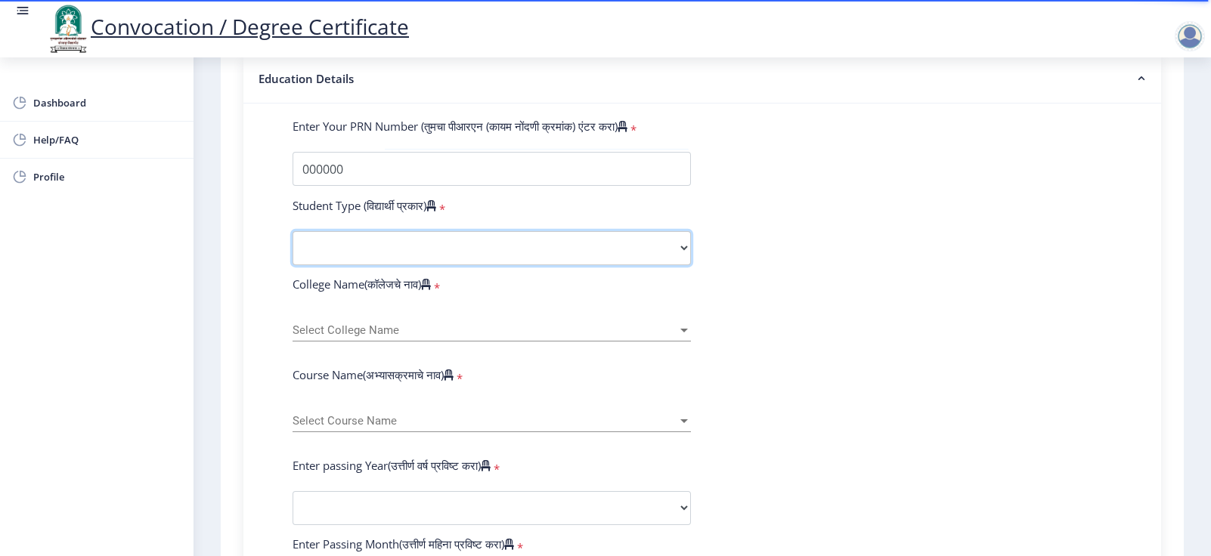
click at [364, 245] on select "Select Student Type Regular External" at bounding box center [492, 248] width 398 height 34
select select "Regular"
click at [293, 246] on select "Select Student Type Regular External" at bounding box center [492, 248] width 398 height 34
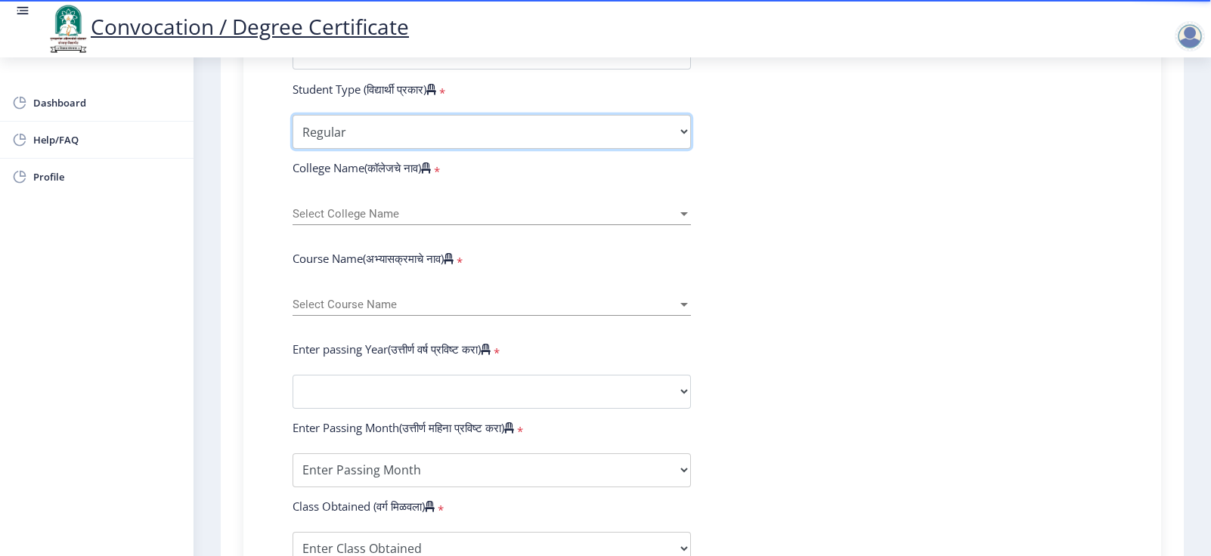
scroll to position [454, 0]
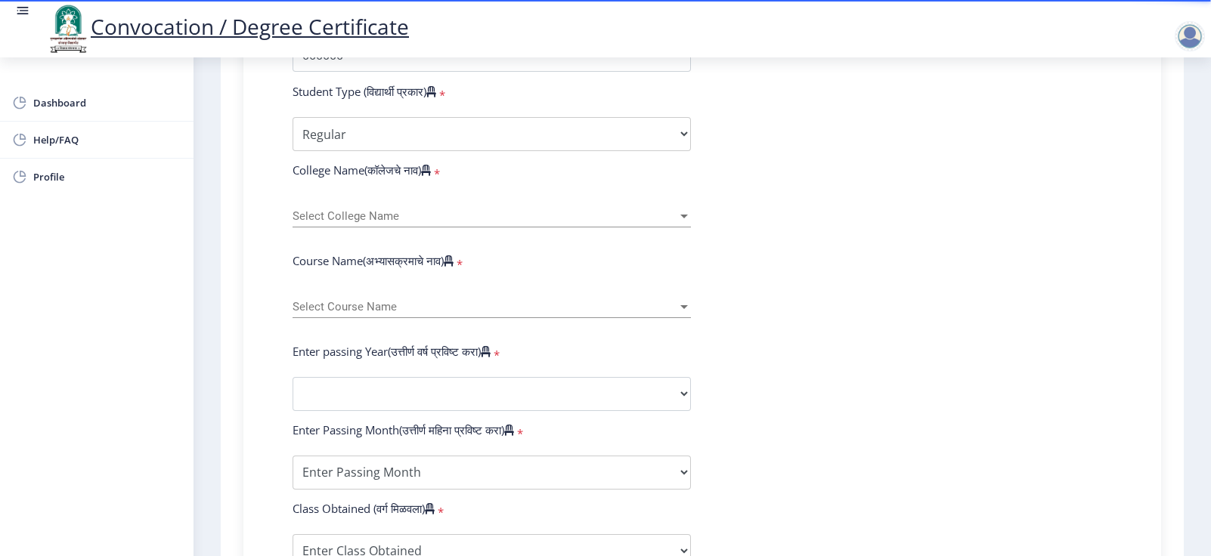
click at [391, 223] on span "Select College Name" at bounding box center [485, 216] width 385 height 13
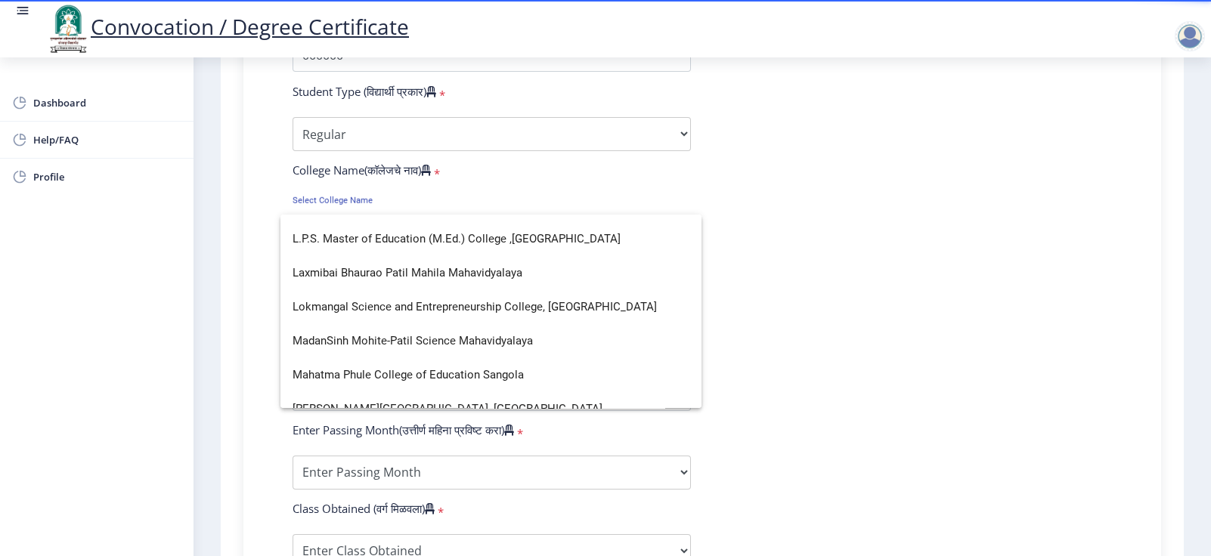
scroll to position [1132, 0]
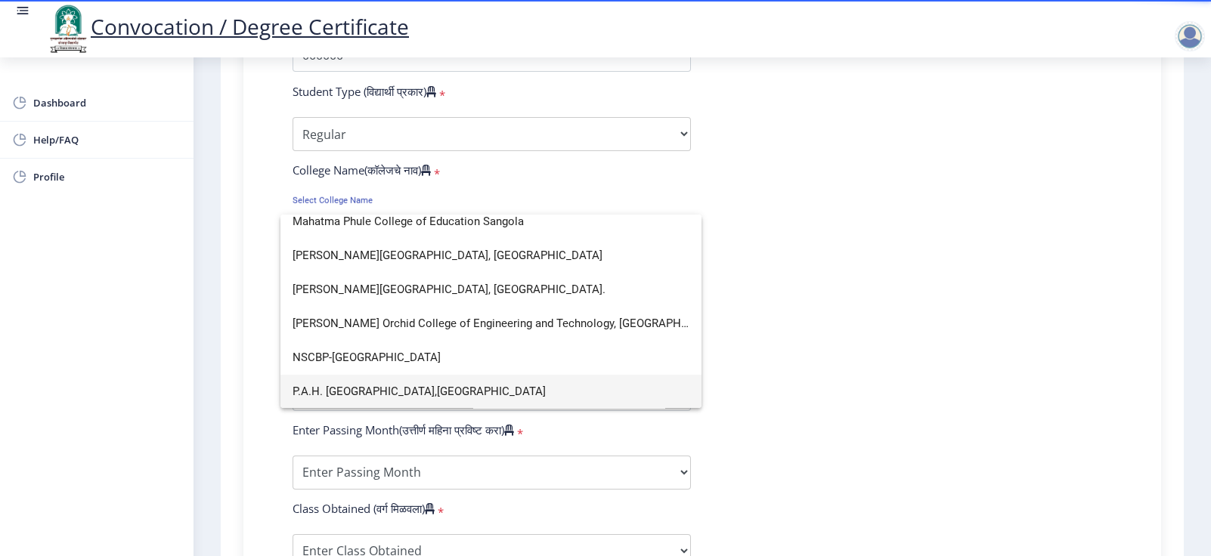
type input "p"
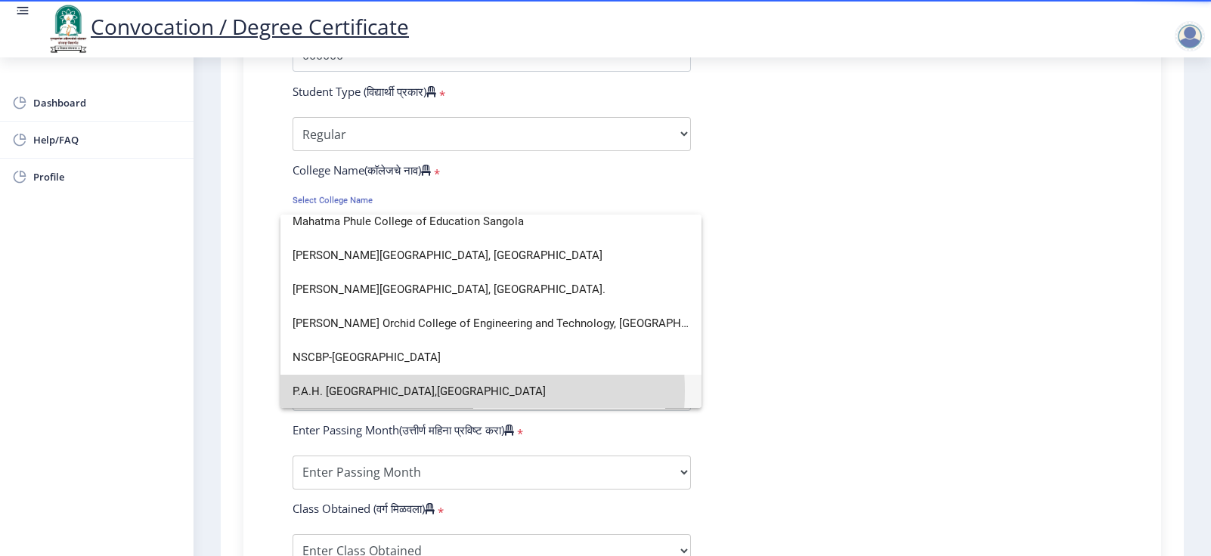
click at [434, 370] on span "P.A.H. Solapur University,Solapur" at bounding box center [491, 392] width 397 height 34
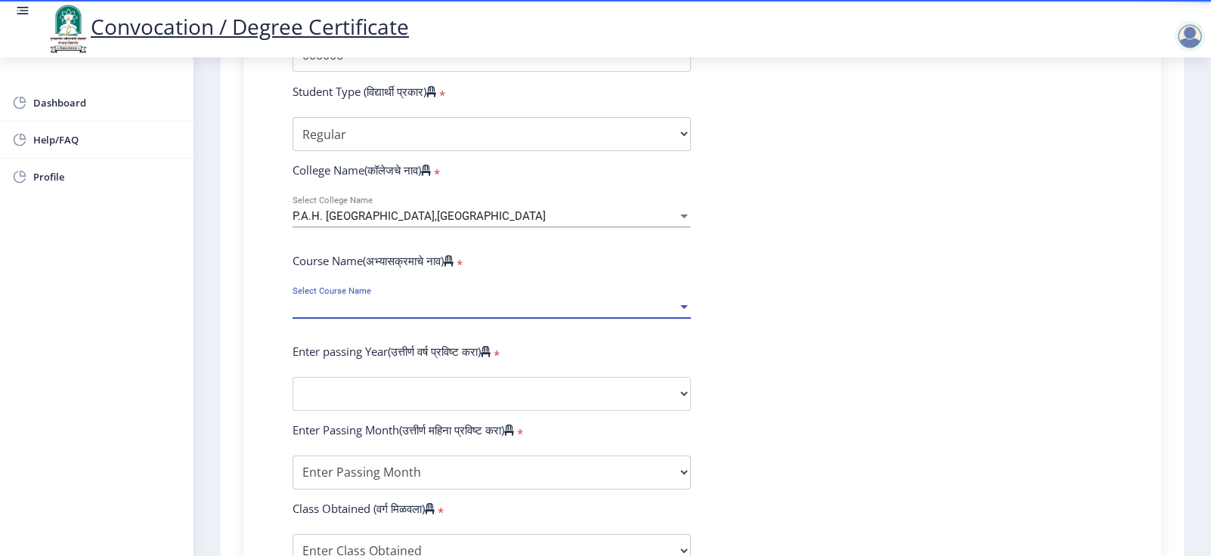
click at [323, 314] on span "Select Course Name" at bounding box center [485, 307] width 385 height 13
click at [807, 301] on div at bounding box center [605, 278] width 1211 height 556
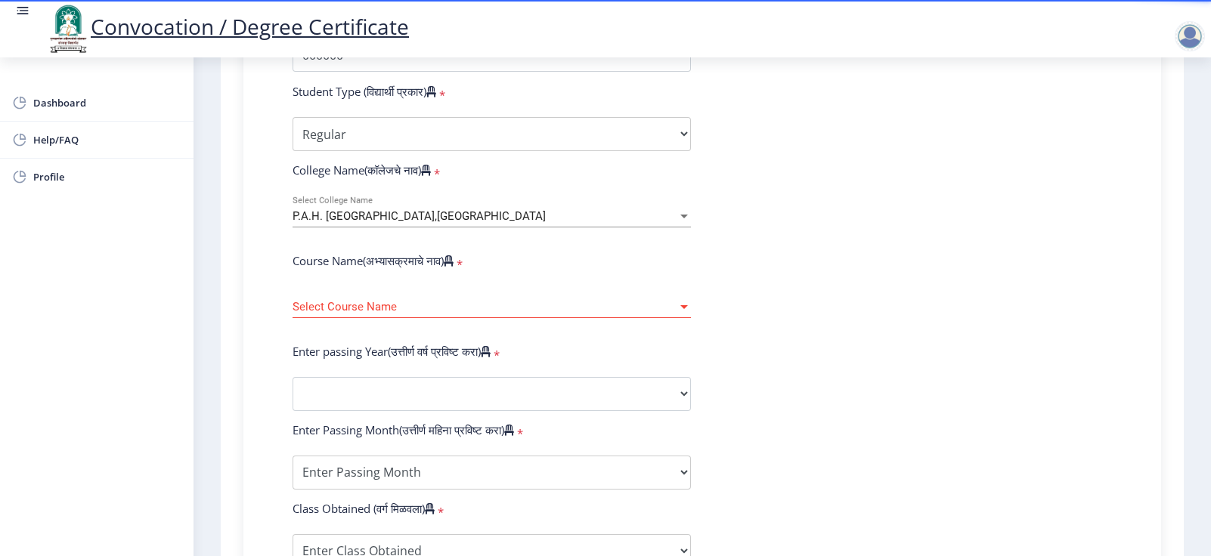
click at [404, 268] on label "Course Name(अभ्यासक्रमाचे नाव)" at bounding box center [373, 260] width 161 height 15
click at [454, 267] on icon at bounding box center [449, 261] width 10 height 11
click at [355, 268] on label "Course Name(अभ्यासक्रमाचे नाव)" at bounding box center [373, 260] width 161 height 15
click at [356, 268] on label "Course Name(अभ्यासक्रमाचे नाव)" at bounding box center [373, 260] width 161 height 15
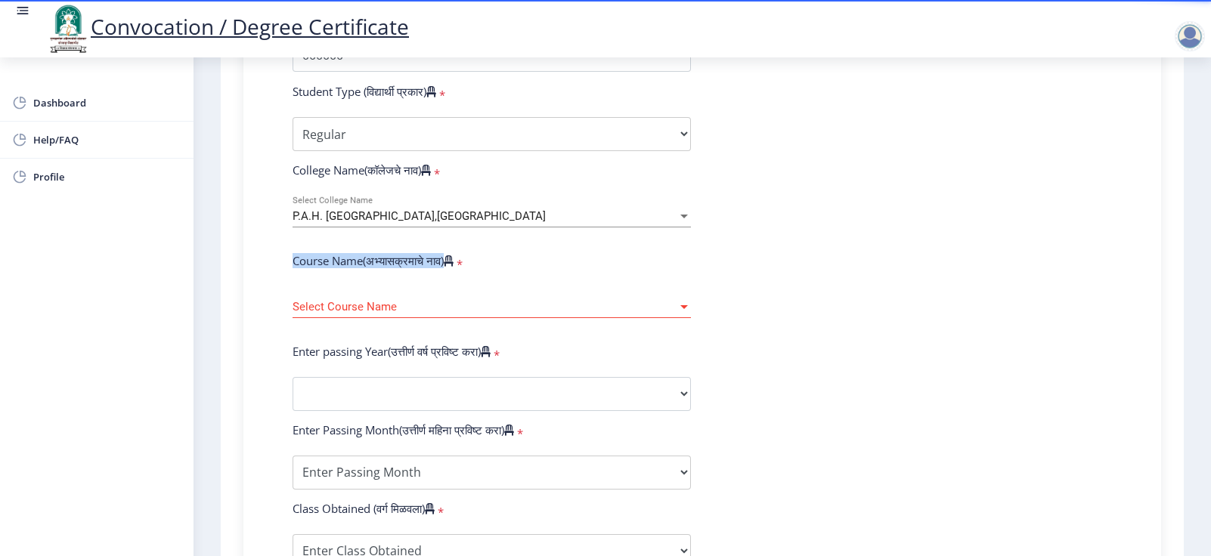
click at [356, 268] on label "Course Name(अभ्यासक्रमाचे नाव)" at bounding box center [373, 260] width 161 height 15
click at [365, 314] on span "Select Course Name" at bounding box center [485, 307] width 385 height 13
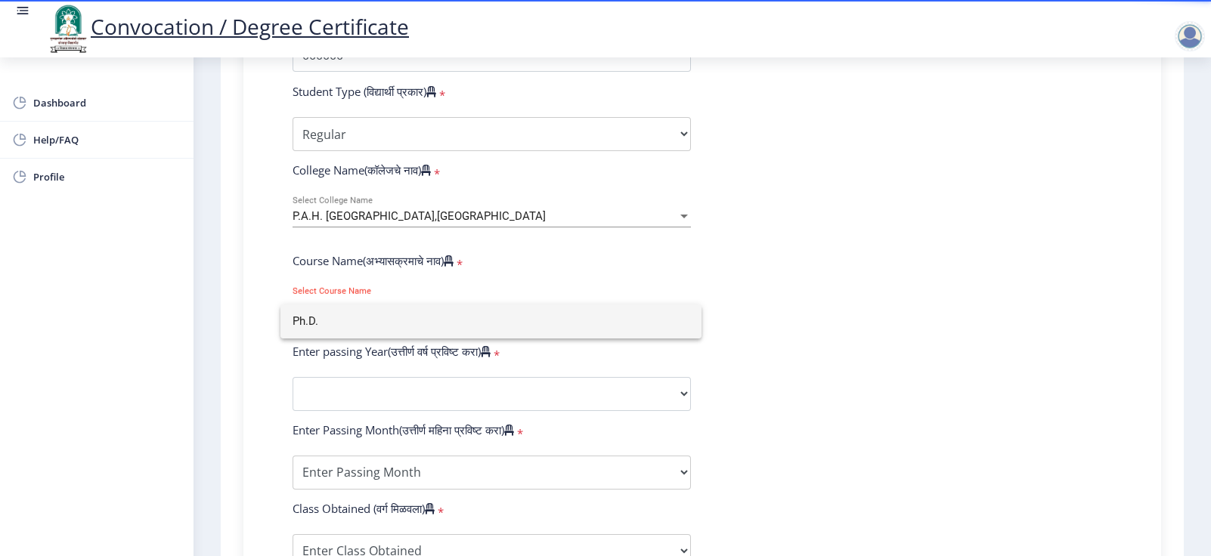
type input "Ph.D."
click at [807, 256] on div at bounding box center [605, 278] width 1211 height 556
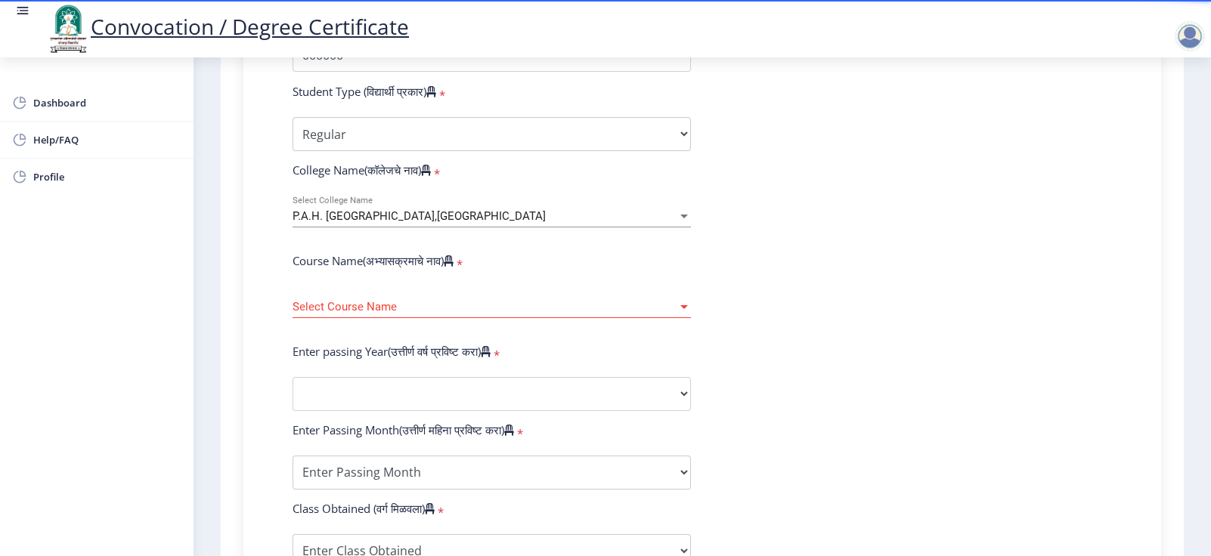
click at [384, 314] on div "Select Course Name Select Course Name" at bounding box center [492, 303] width 398 height 32
click at [688, 314] on div at bounding box center [684, 307] width 14 height 13
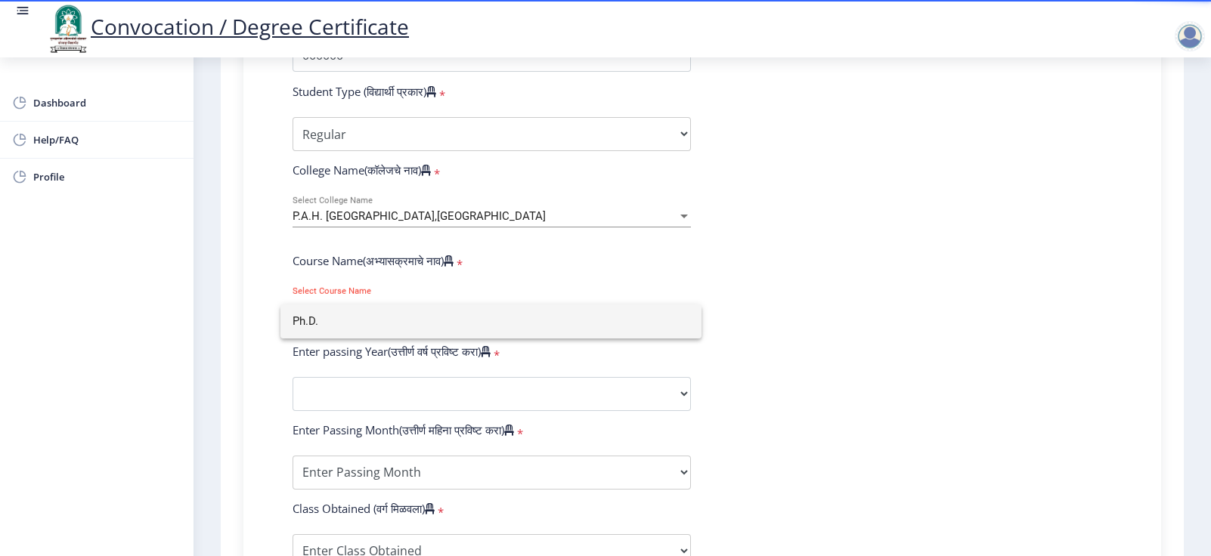
click at [688, 322] on input "Ph.D." at bounding box center [491, 322] width 397 height 34
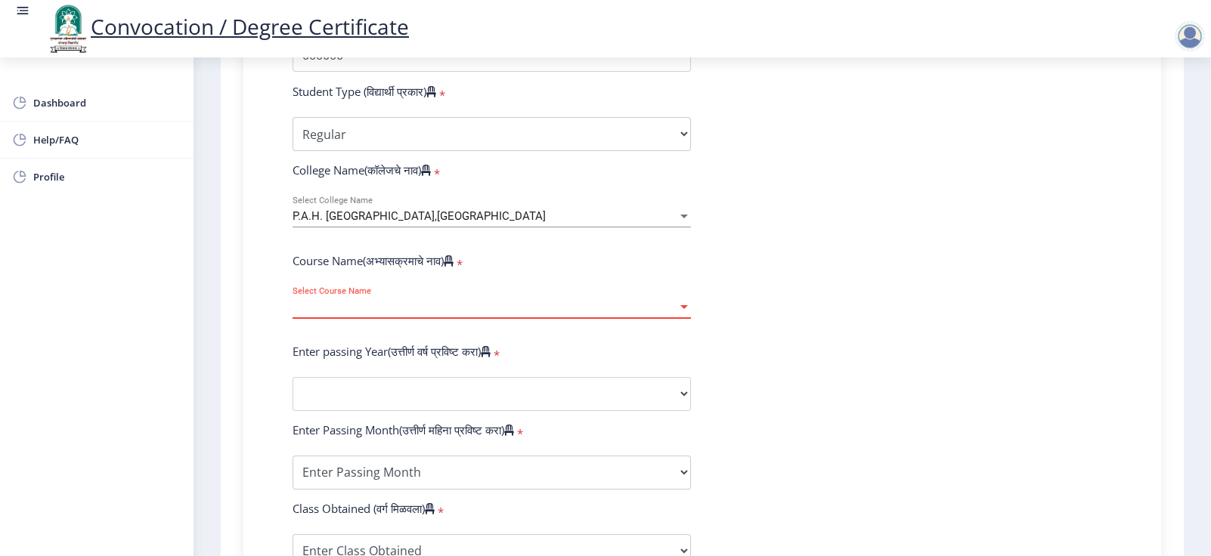
click at [688, 314] on div at bounding box center [684, 307] width 14 height 13
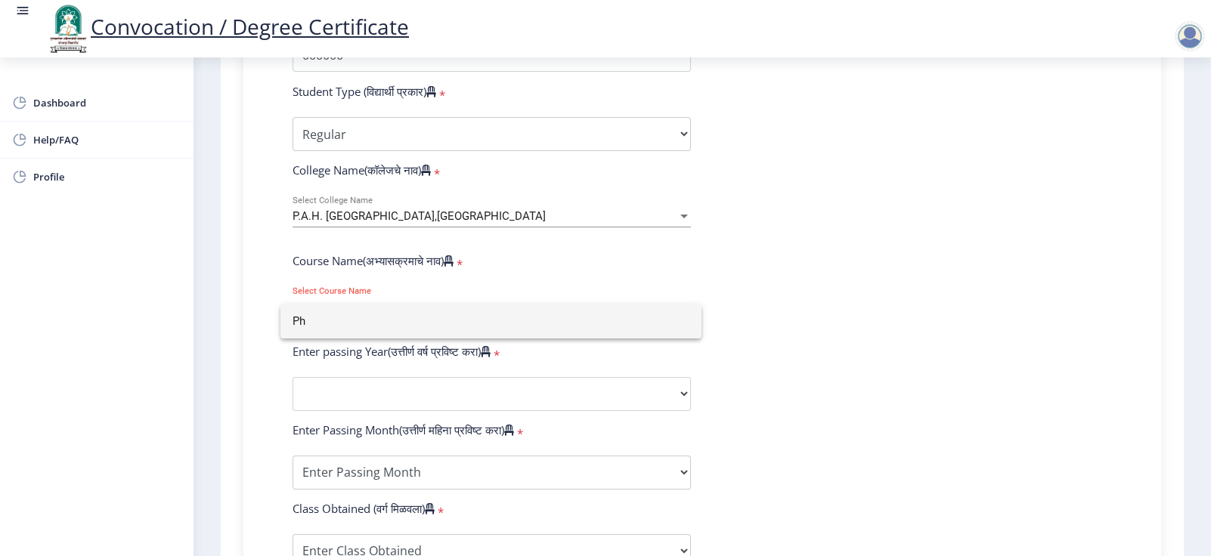
type input "P"
click at [807, 327] on div at bounding box center [605, 278] width 1211 height 556
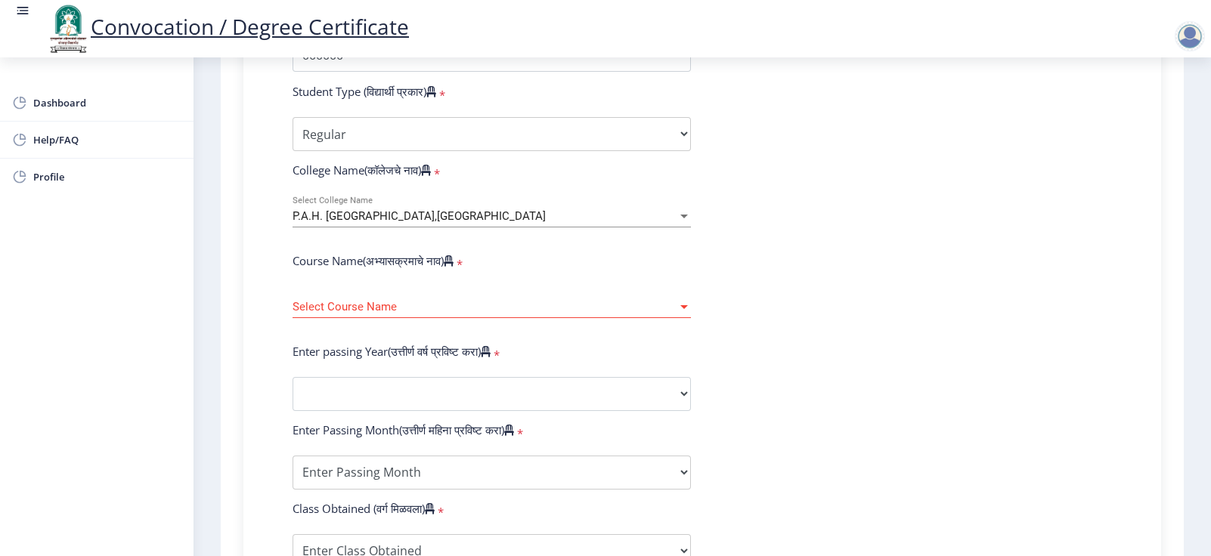
click at [489, 314] on span "Select Course Name" at bounding box center [485, 307] width 385 height 13
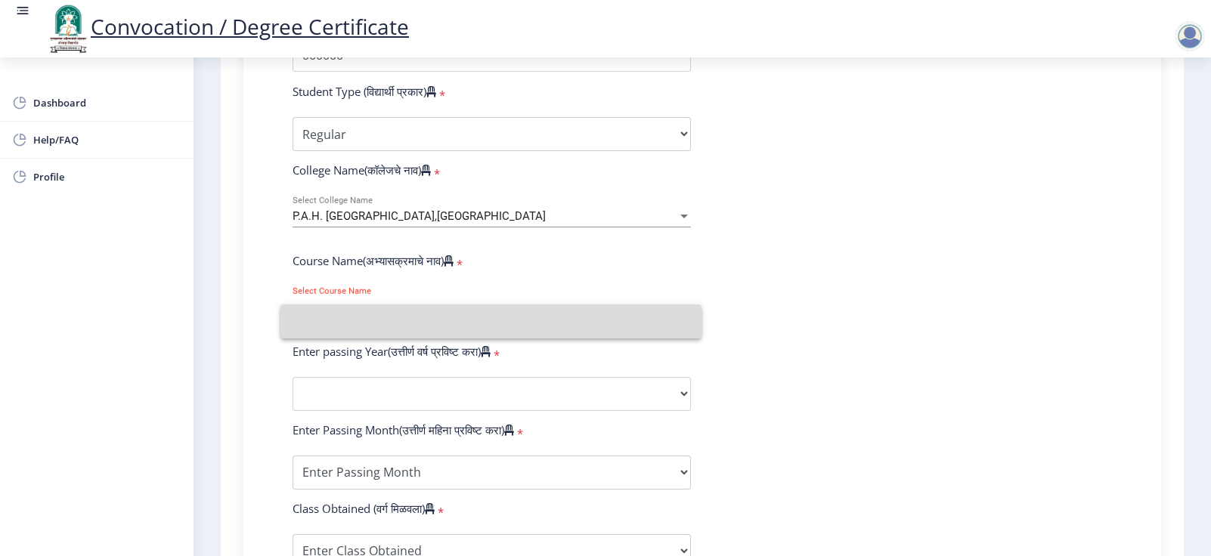
click at [489, 321] on input at bounding box center [491, 322] width 397 height 34
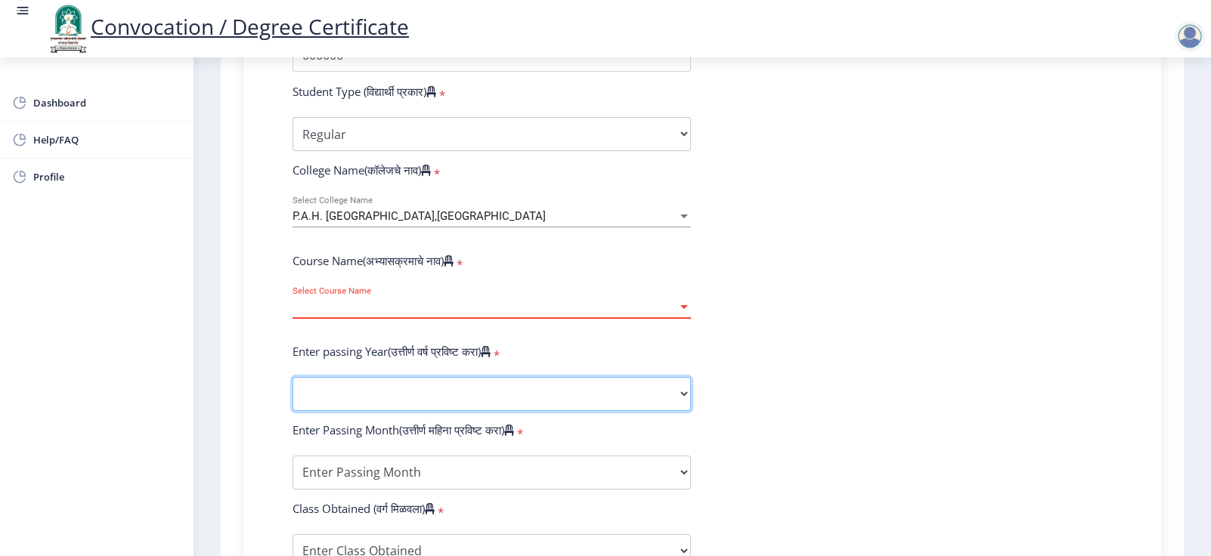
click at [477, 370] on select "2025 2024 2023 2022 2021 2020 2019 2018 2017 2016 2015 2014 2013 2012 2011 2010…" at bounding box center [492, 394] width 398 height 34
select select "2024"
click at [293, 370] on select "2025 2024 2023 2022 2021 2020 2019 2018 2017 2016 2015 2014 2013 2012 2011 2010…" at bounding box center [492, 394] width 398 height 34
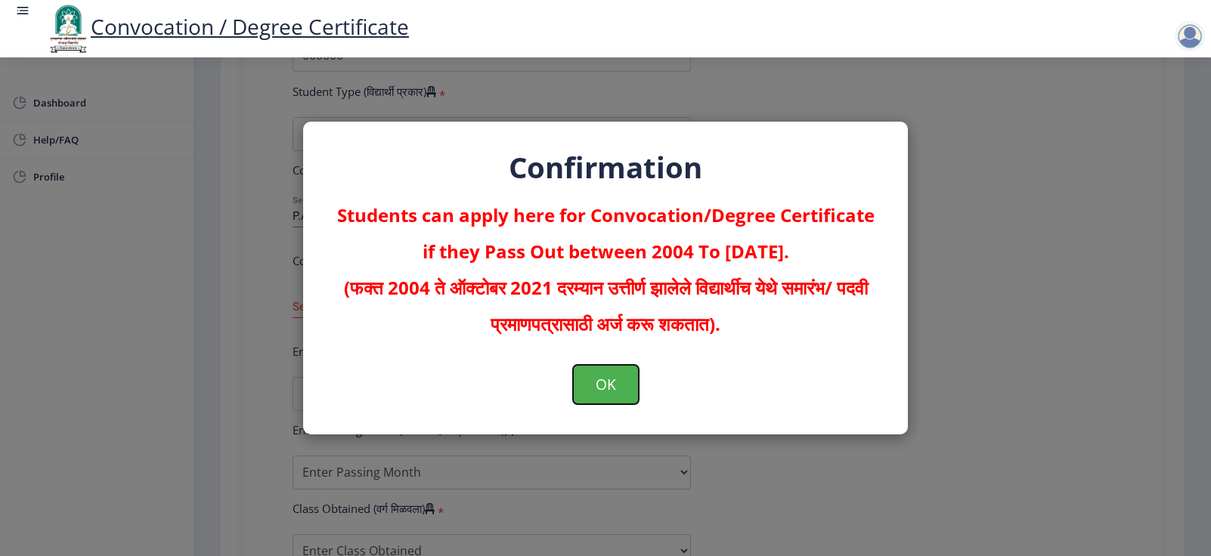
click at [607, 370] on button "OK" at bounding box center [606, 384] width 66 height 39
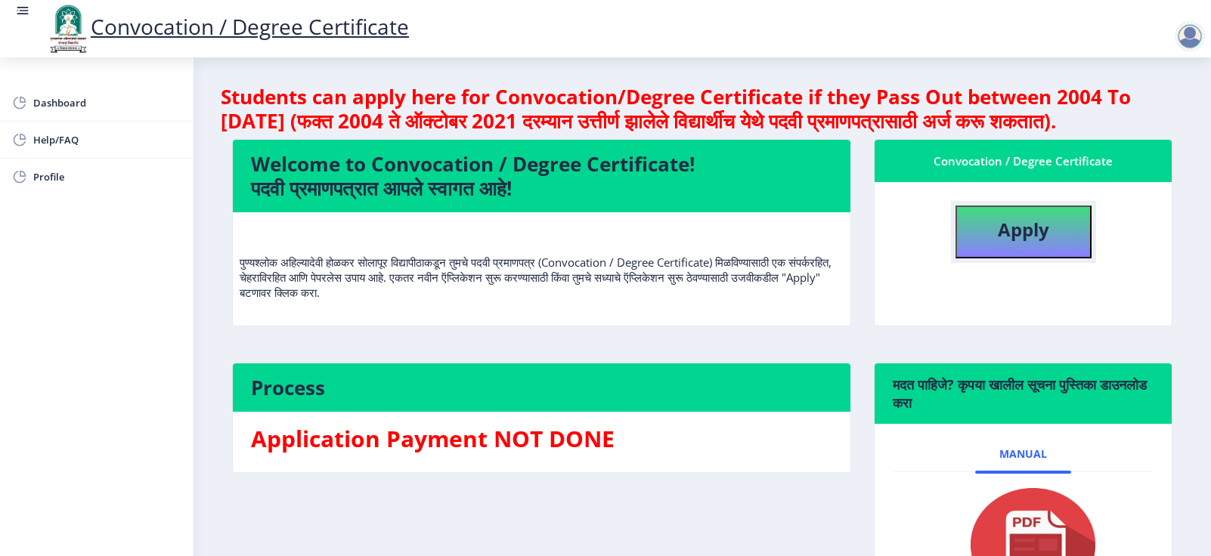
click at [807, 242] on b "Apply" at bounding box center [1023, 229] width 51 height 25
select select
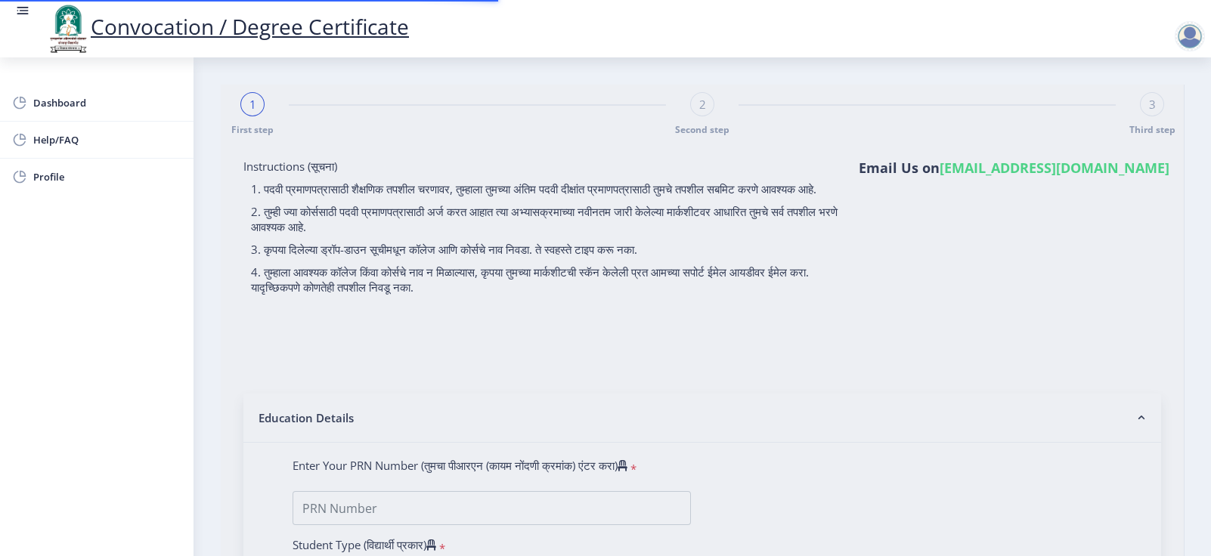
type input "RAJPUT PRADIPSING MOHANSING"
type input "LALITABAI"
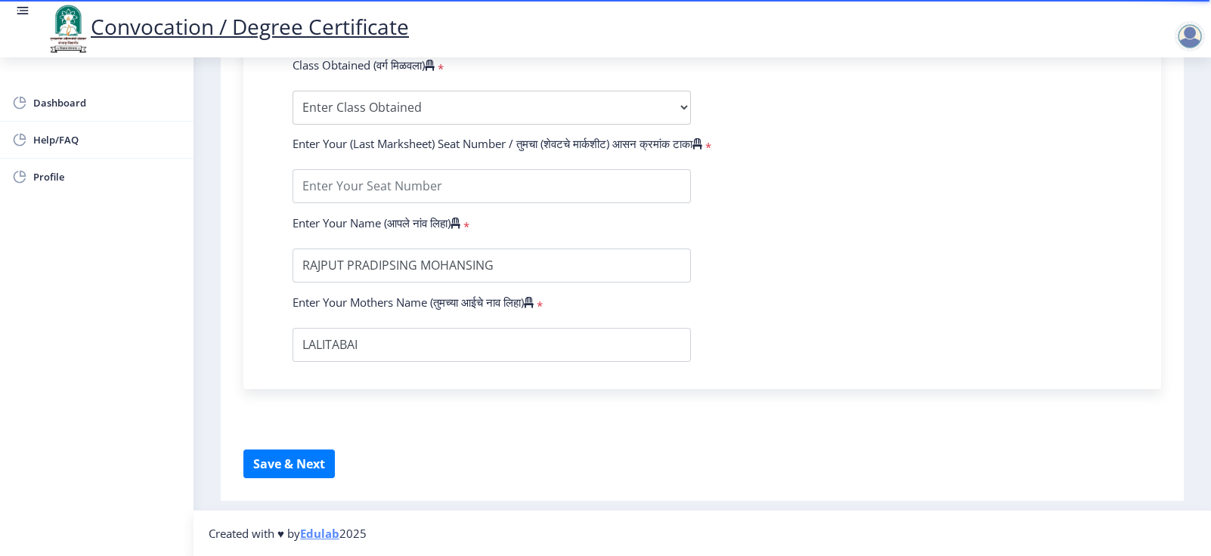
scroll to position [794, 0]
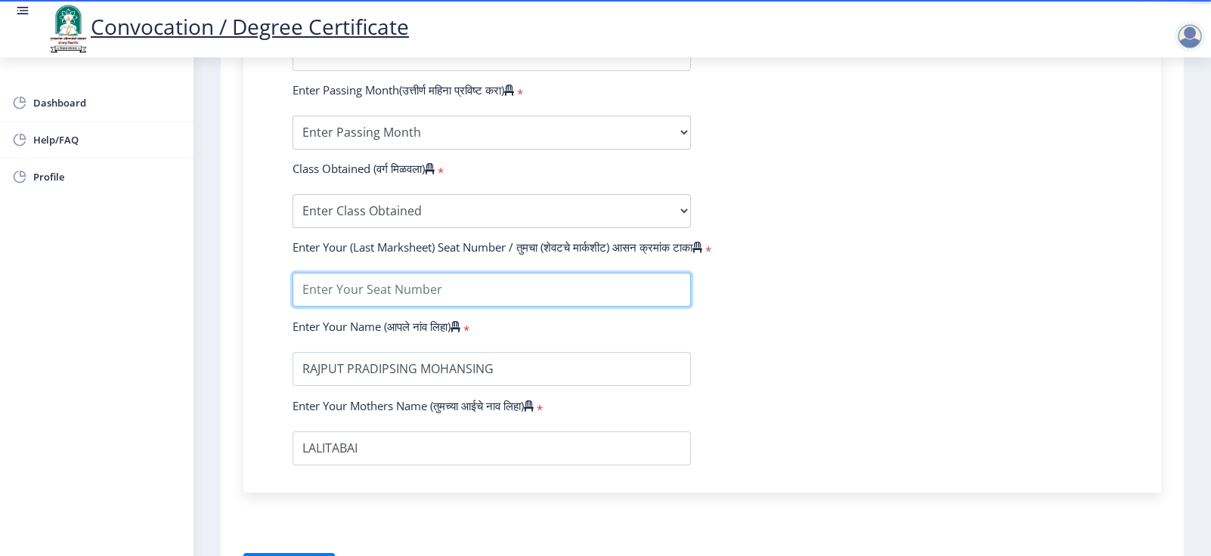
click at [415, 302] on input "textarea" at bounding box center [492, 290] width 398 height 34
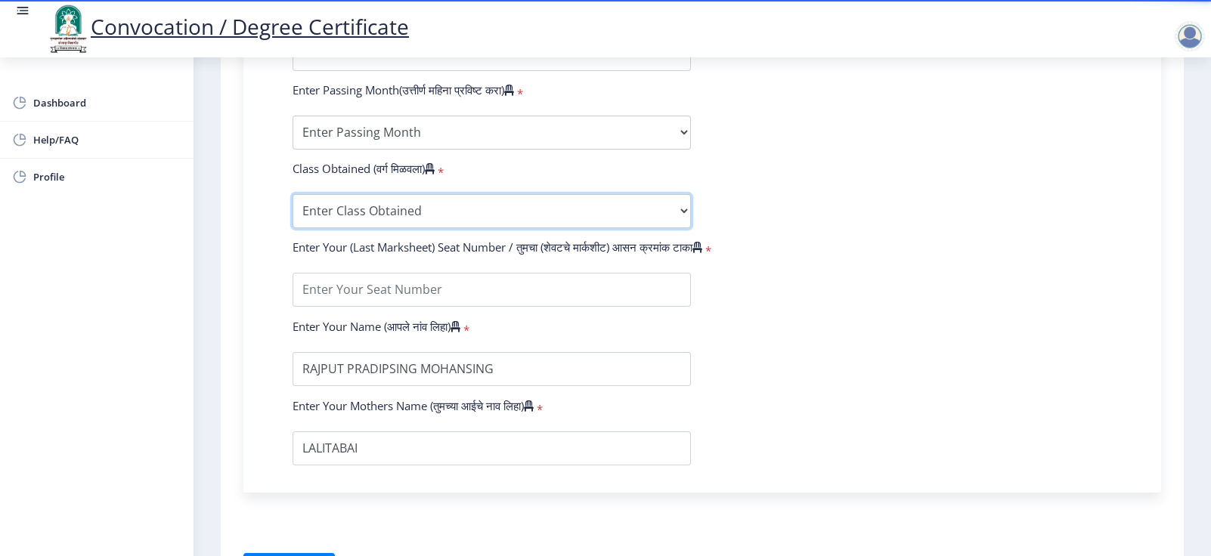
click at [454, 227] on select "Enter Class Obtained FIRST CLASS WITH DISTINCTION FIRST CLASS HIGHER SECOND CLA…" at bounding box center [492, 211] width 398 height 34
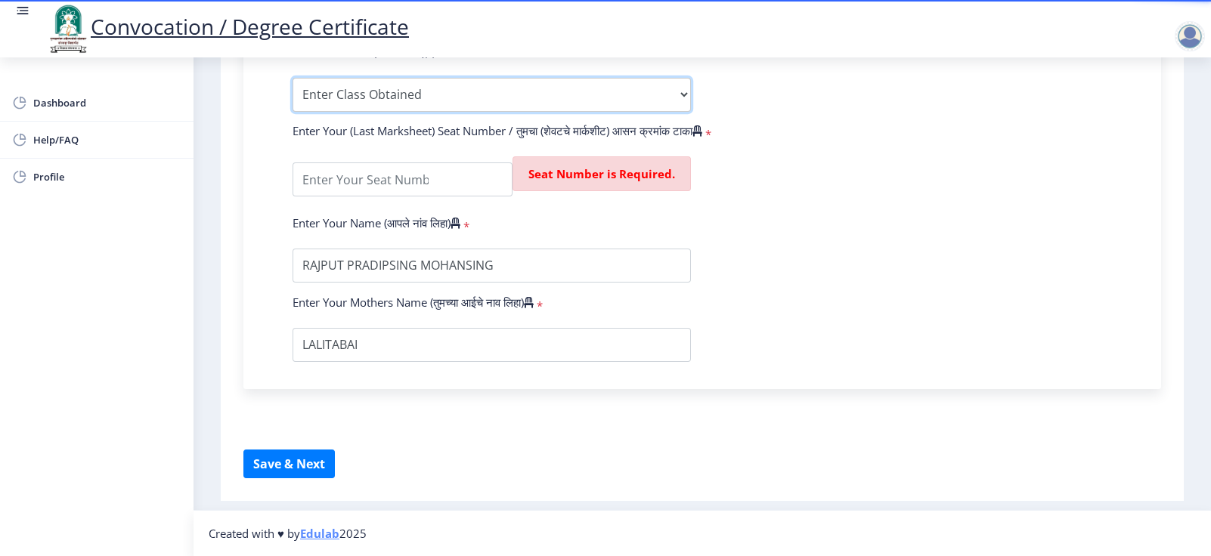
scroll to position [925, 0]
click at [296, 370] on button "Save & Next" at bounding box center [288, 464] width 91 height 29
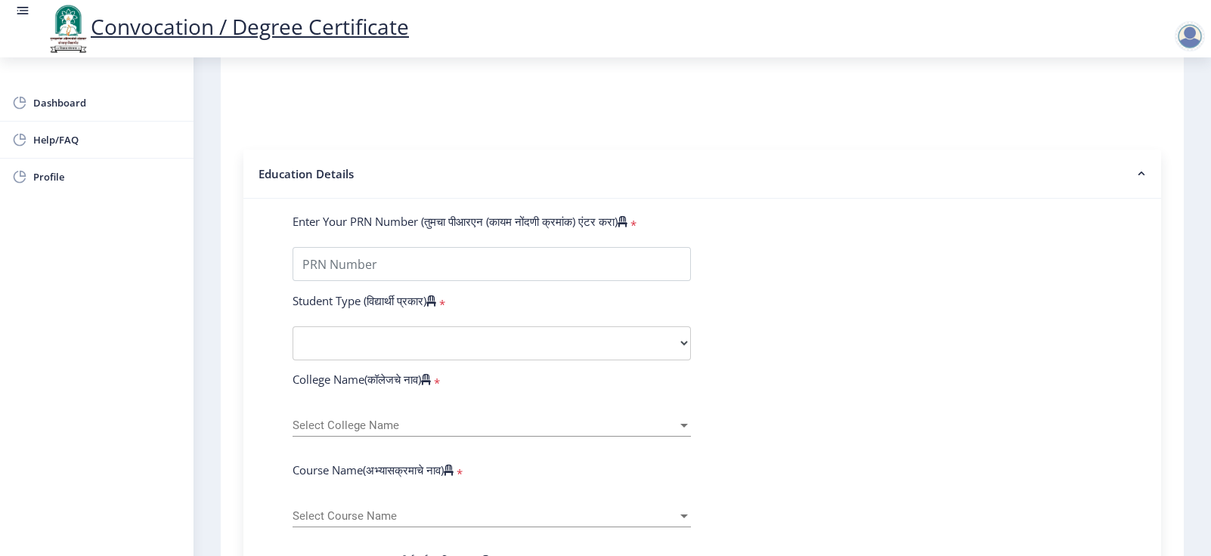
scroll to position [0, 0]
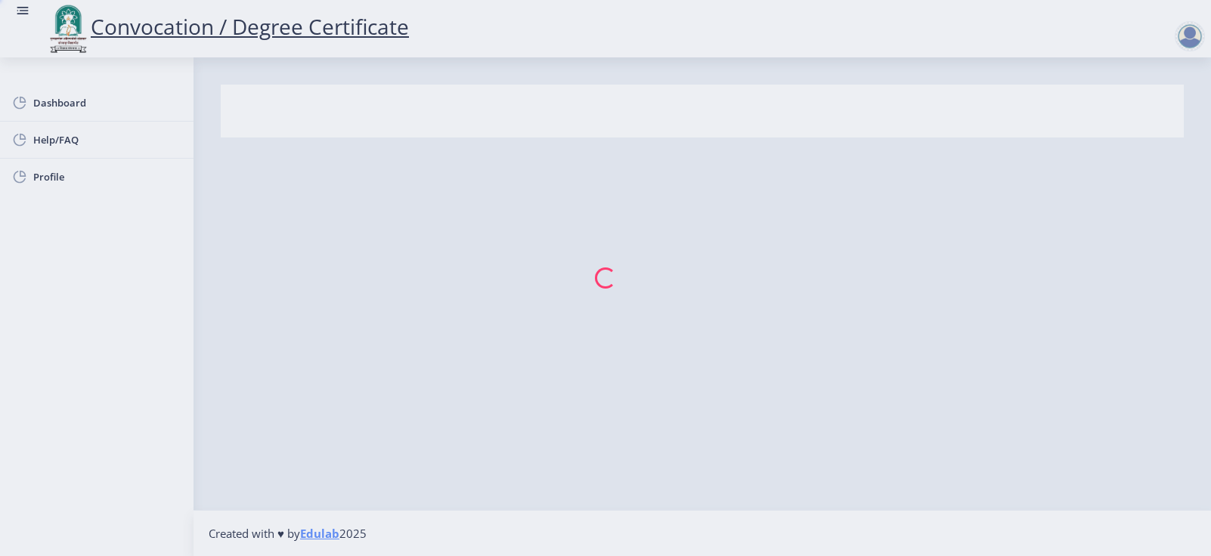
select select
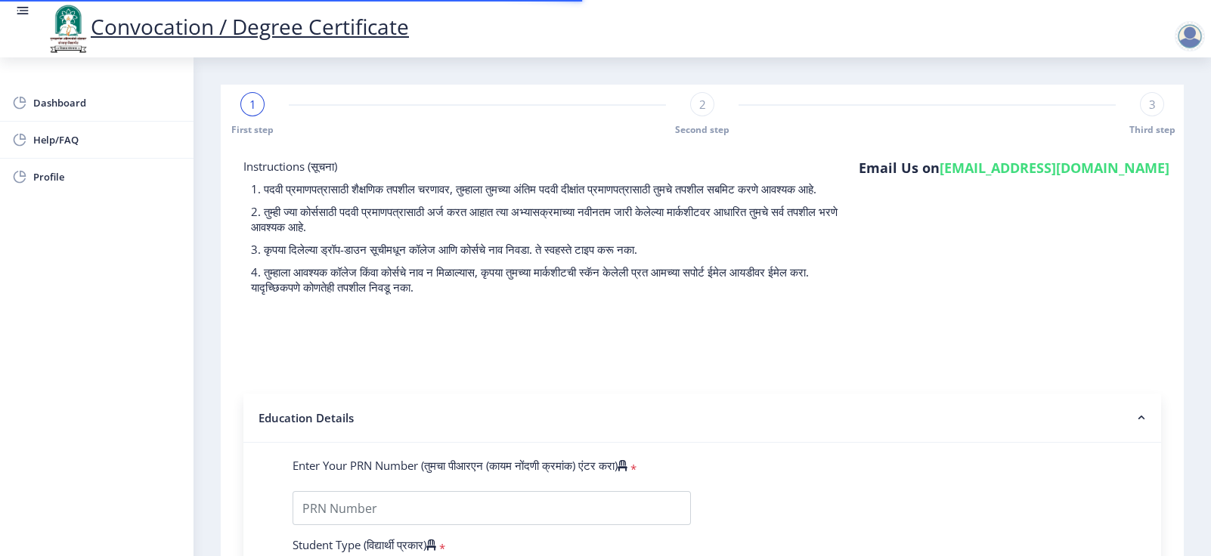
type input "RAJPUT PRADIPSING MOHANSING"
type input "LALITABAI"
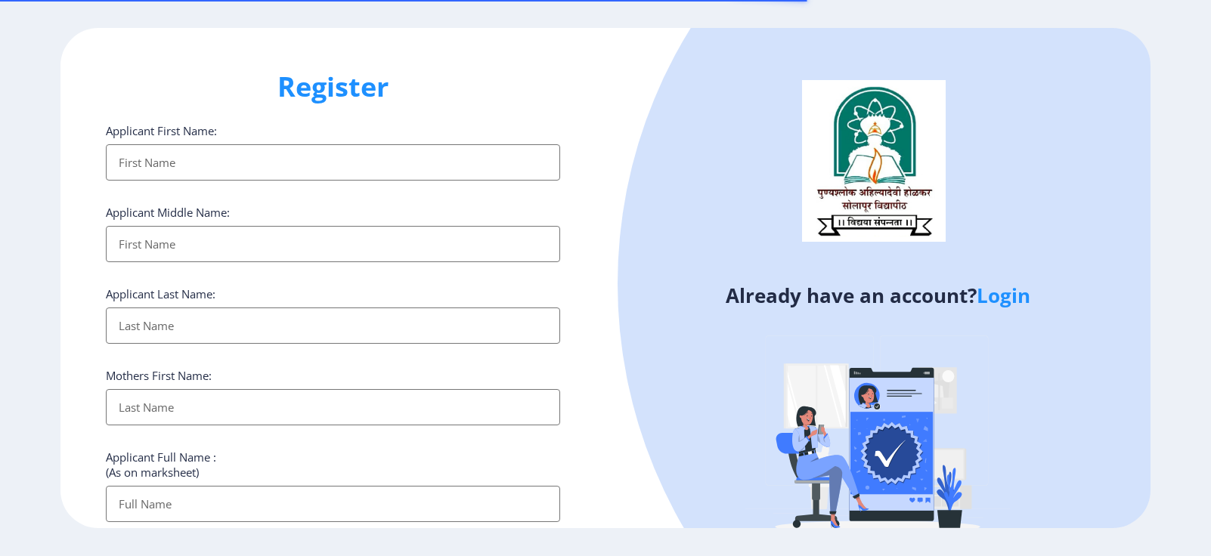
select select
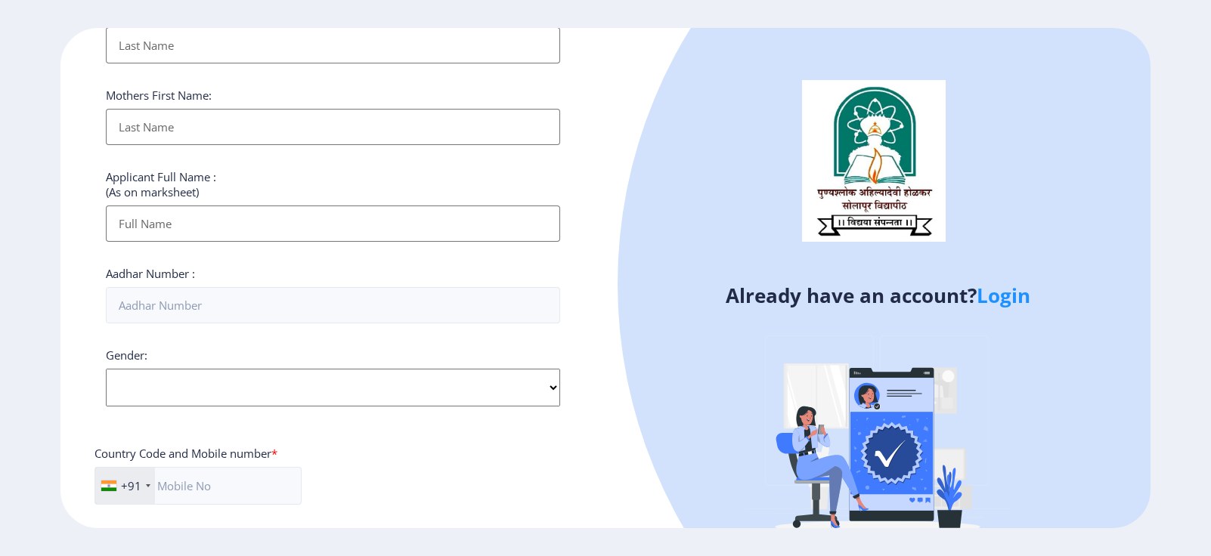
scroll to position [552, 0]
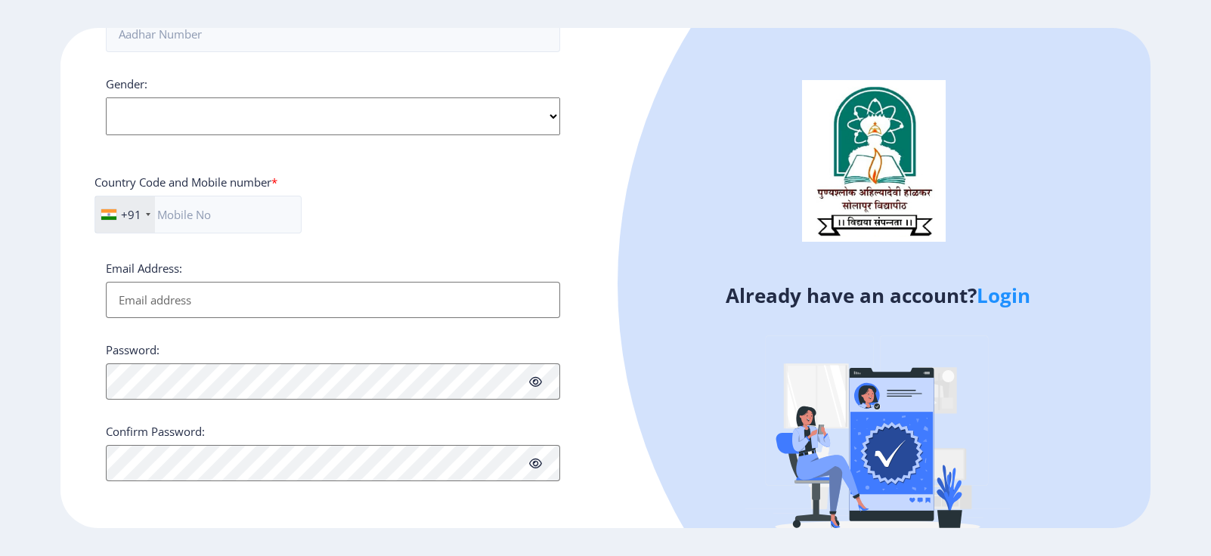
click at [1003, 296] on link "Login" at bounding box center [1004, 295] width 54 height 27
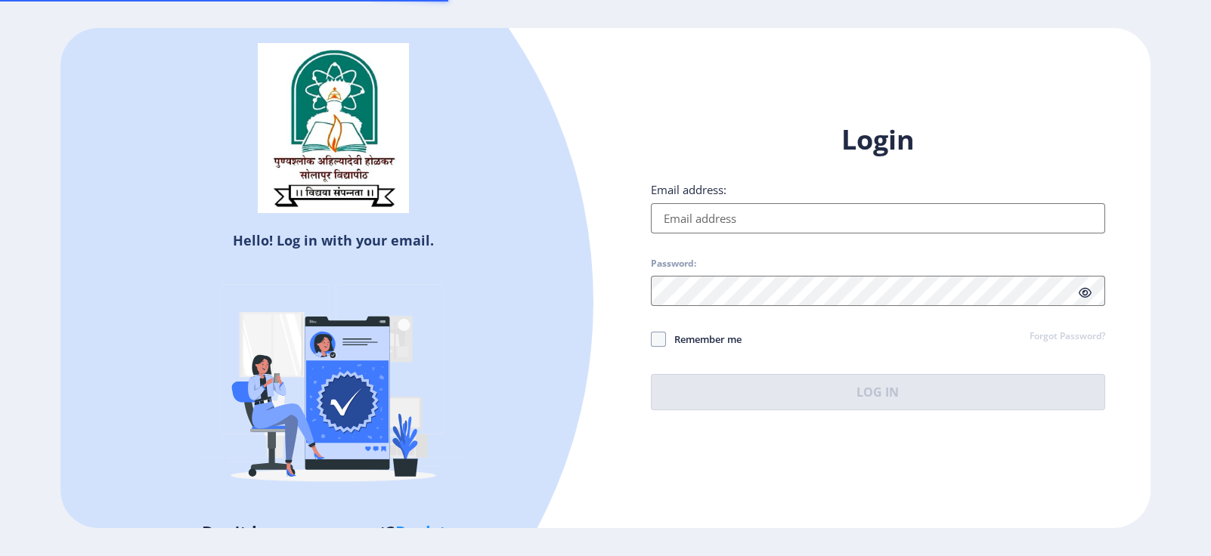
type input "[EMAIL_ADDRESS][DOMAIN_NAME]"
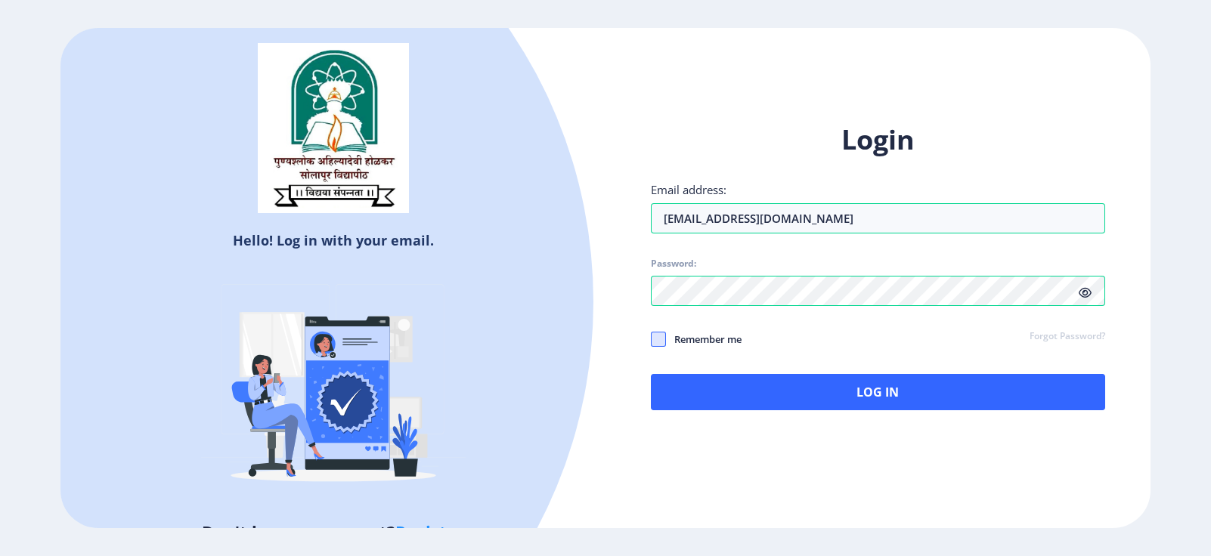
click at [659, 342] on span at bounding box center [658, 339] width 15 height 15
click at [652, 340] on input "Remember me" at bounding box center [651, 339] width 1 height 1
checkbox input "true"
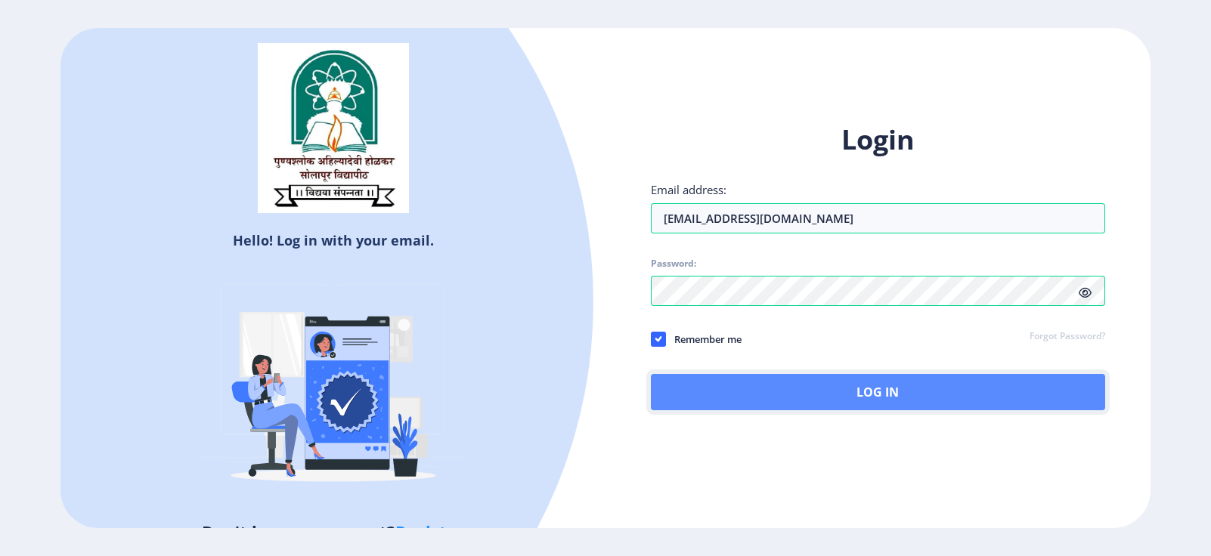
click at [854, 392] on button "Log In" at bounding box center [878, 392] width 454 height 36
